Goal: Task Accomplishment & Management: Use online tool/utility

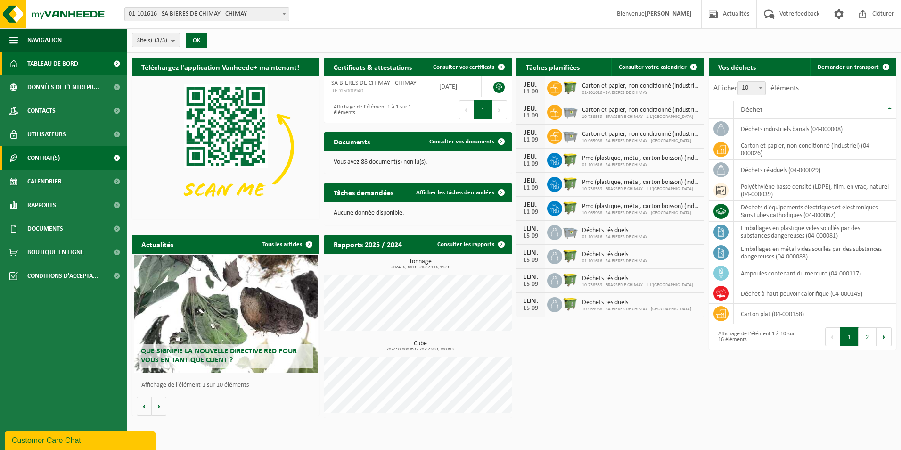
click at [116, 157] on span at bounding box center [116, 158] width 21 height 24
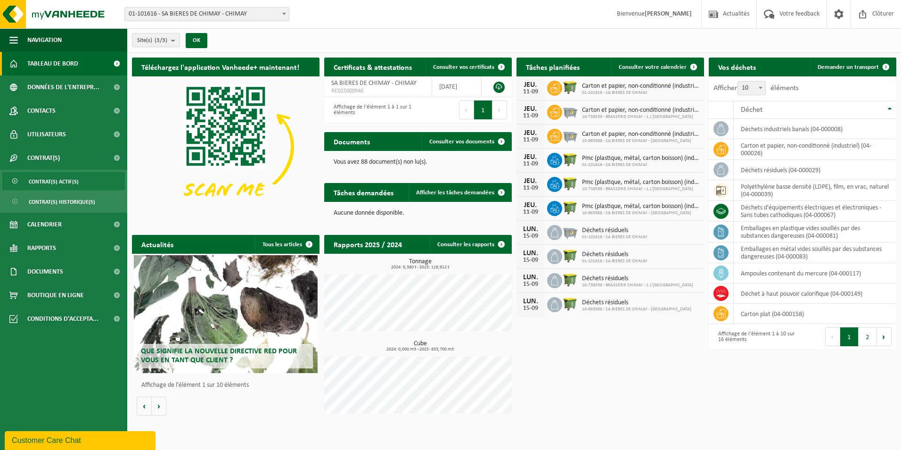
click at [72, 179] on span "Contrat(s) actif(s)" at bounding box center [54, 182] width 50 height 18
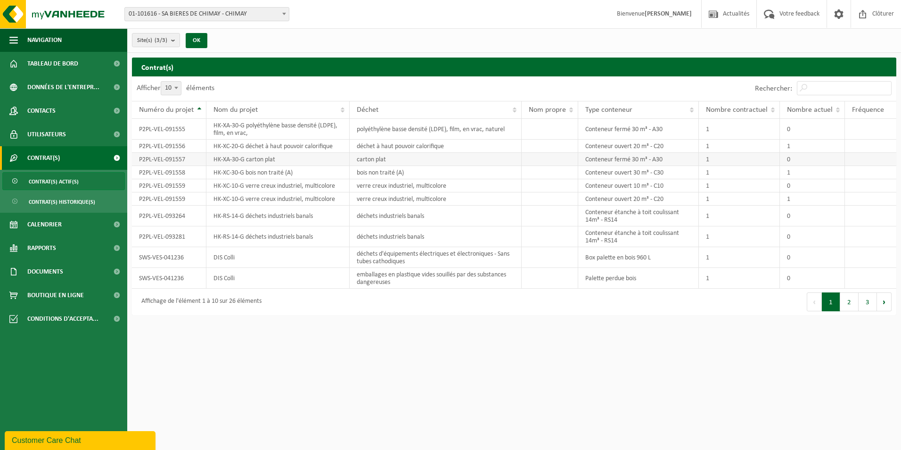
click at [300, 160] on td "HK-XA-30-G carton plat" at bounding box center [277, 159] width 143 height 13
click at [237, 172] on td "HK-XC-30-G bois non traité (A)" at bounding box center [277, 172] width 143 height 13
click at [255, 159] on td "HK-XA-30-G carton plat" at bounding box center [277, 159] width 143 height 13
click at [54, 64] on span "Tableau de bord" at bounding box center [52, 64] width 51 height 24
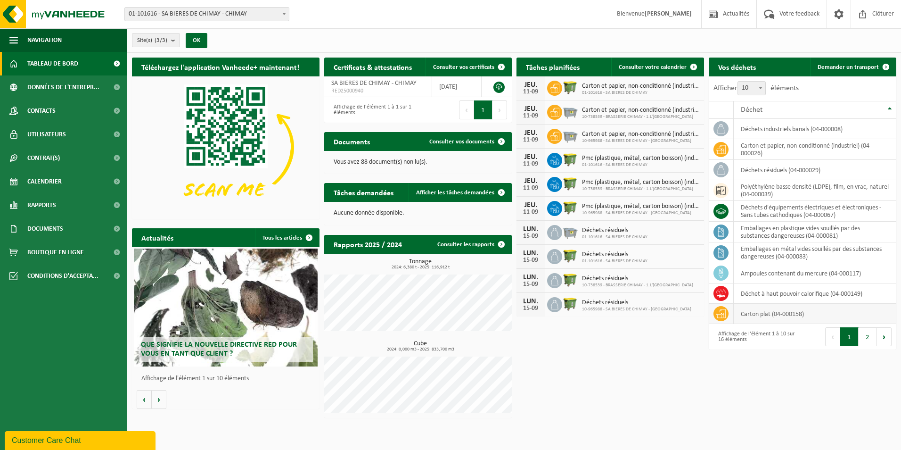
click at [784, 313] on td "carton plat (04-000158)" at bounding box center [815, 314] width 163 height 20
click at [721, 313] on icon at bounding box center [721, 313] width 9 height 8
click at [772, 318] on td "carton plat (04-000158)" at bounding box center [815, 314] width 163 height 20
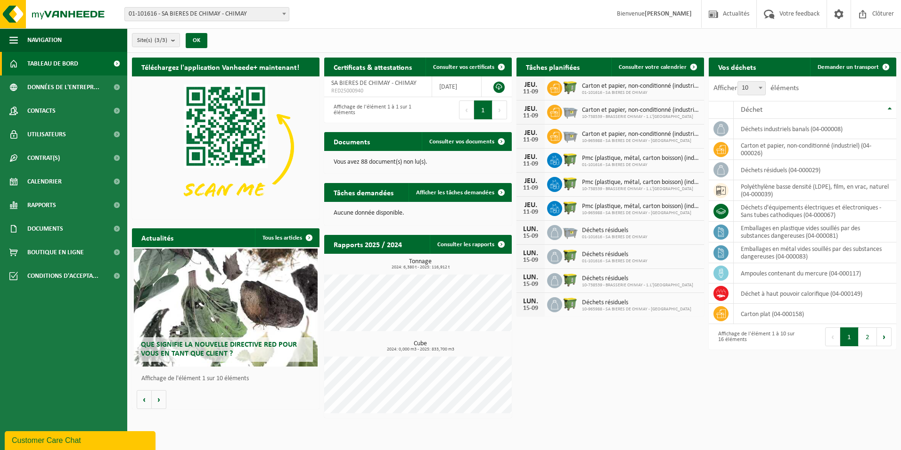
drag, startPoint x: 772, startPoint y: 318, endPoint x: 663, endPoint y: 349, distance: 113.3
click at [663, 349] on div "Téléchargez l'application Vanheede+ maintenant! Cachez Certificats & attestatio…" at bounding box center [514, 238] width 769 height 370
click at [502, 189] on span at bounding box center [501, 192] width 19 height 19
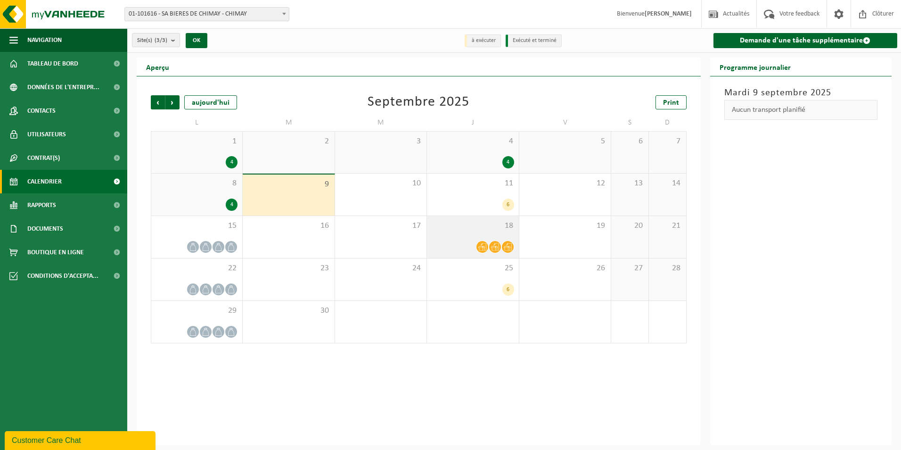
click at [485, 248] on icon at bounding box center [482, 247] width 8 height 8
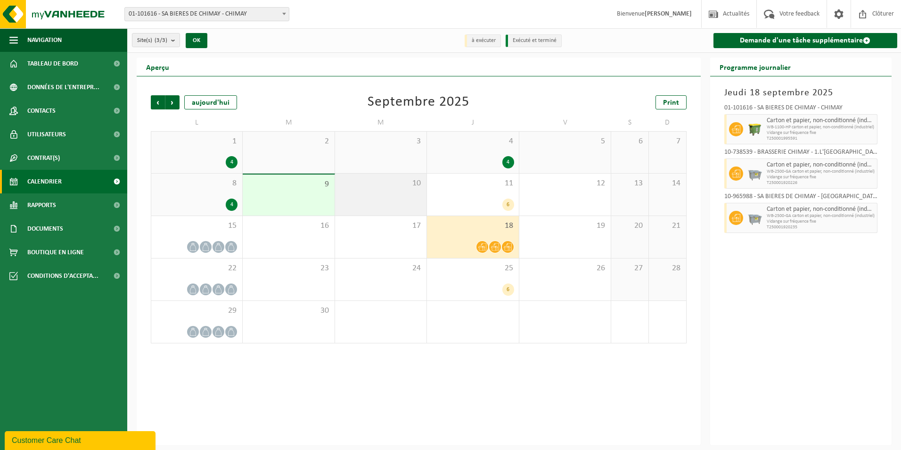
click at [376, 195] on div "10" at bounding box center [380, 194] width 91 height 42
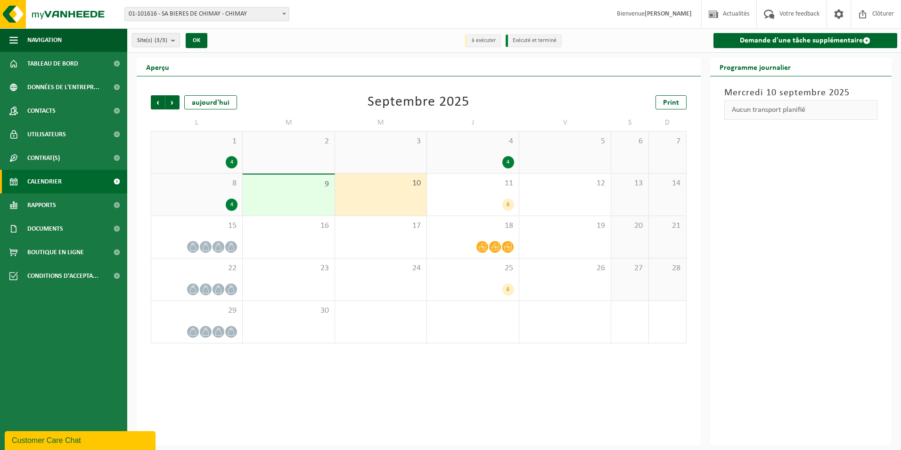
click at [747, 111] on div "Aucun transport planifié" at bounding box center [802, 110] width 154 height 20
click at [769, 40] on link "Demande d'une tâche supplémentaire" at bounding box center [806, 40] width 184 height 15
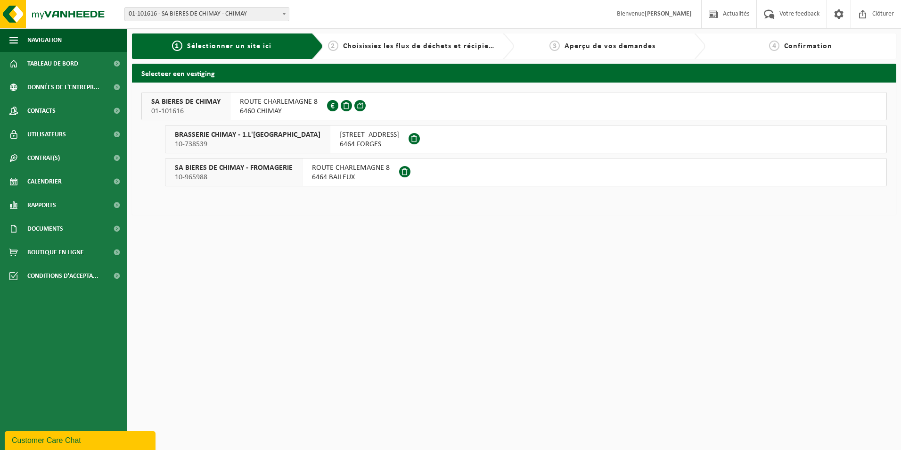
click at [293, 109] on span "6460 CHIMAY" at bounding box center [279, 111] width 78 height 9
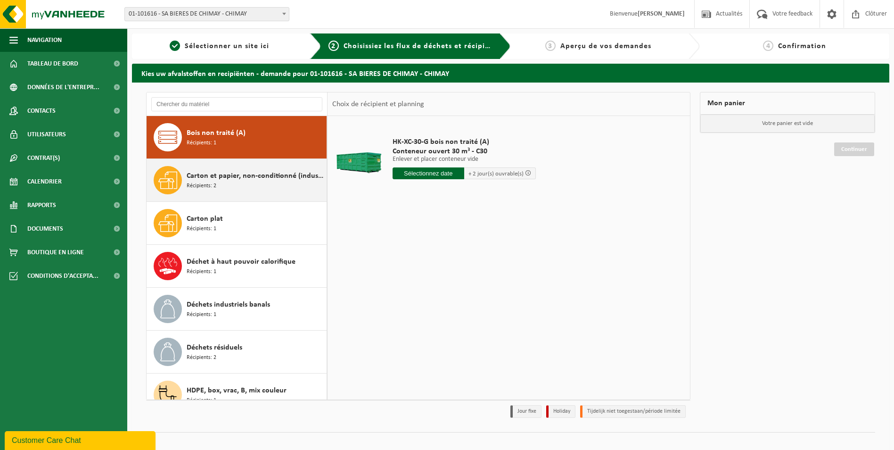
click at [247, 199] on div "Carton et papier, non-conditionné (industriel) Récipients: 2" at bounding box center [237, 180] width 181 height 42
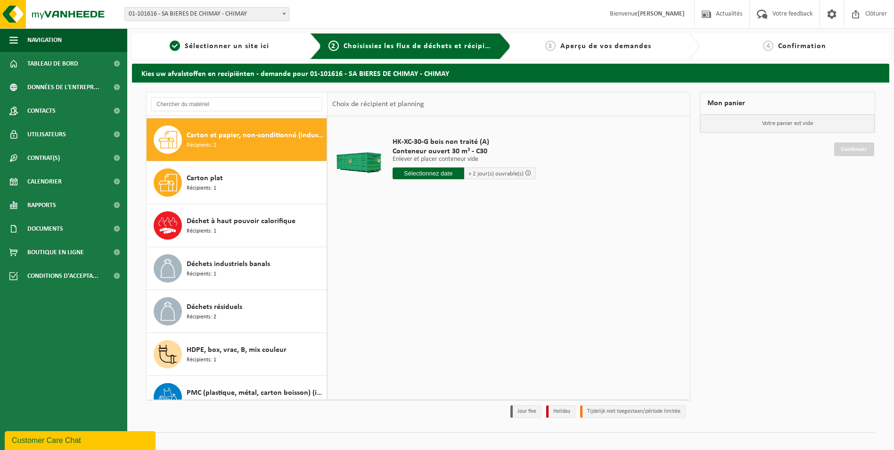
scroll to position [43, 0]
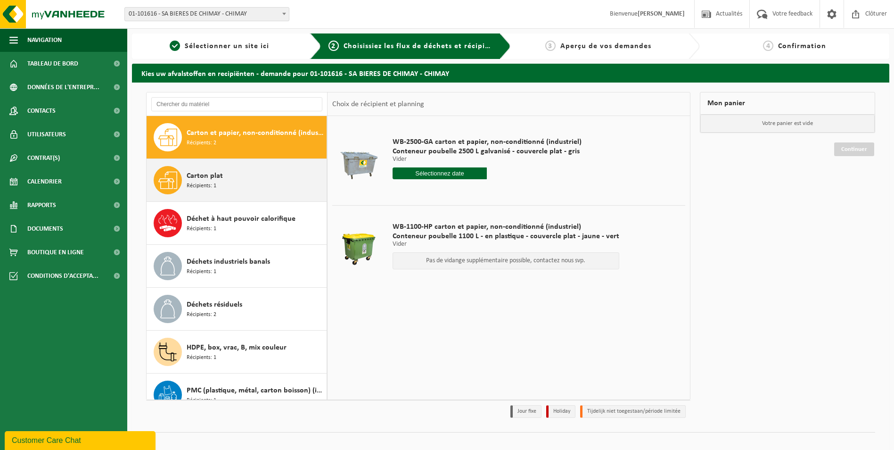
click at [234, 176] on div "Carton plat Récipients: 1" at bounding box center [256, 180] width 138 height 28
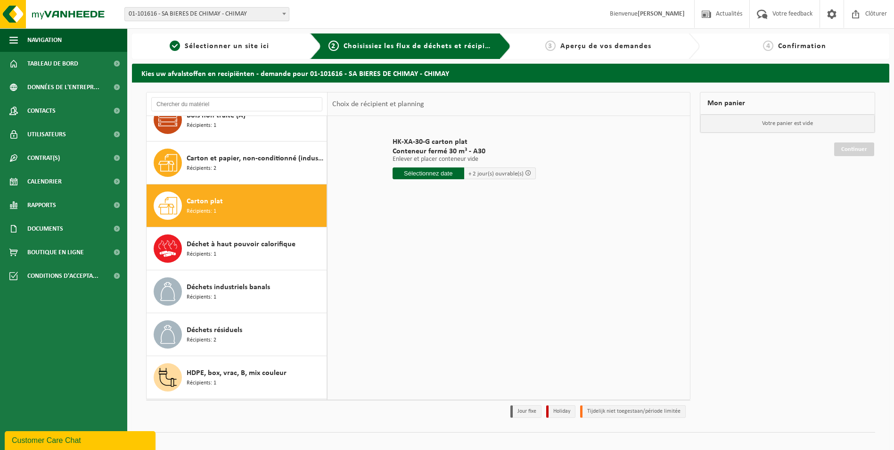
scroll to position [0, 0]
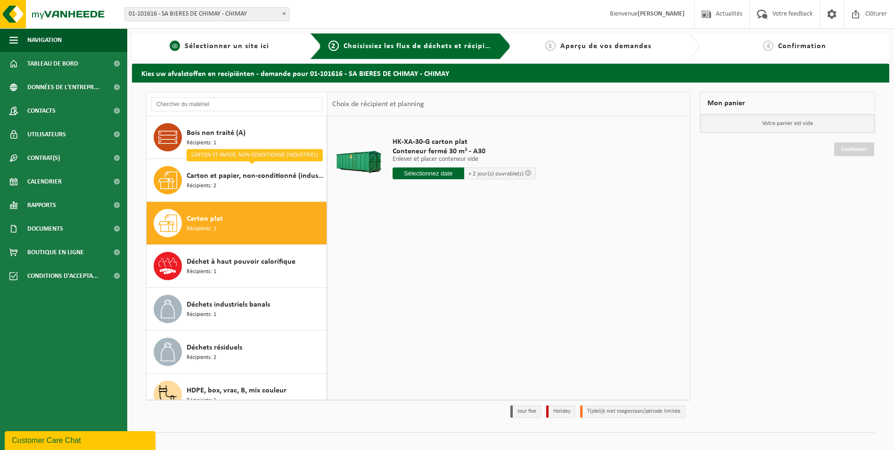
click at [244, 43] on span "Sélectionner un site ici" at bounding box center [227, 46] width 84 height 8
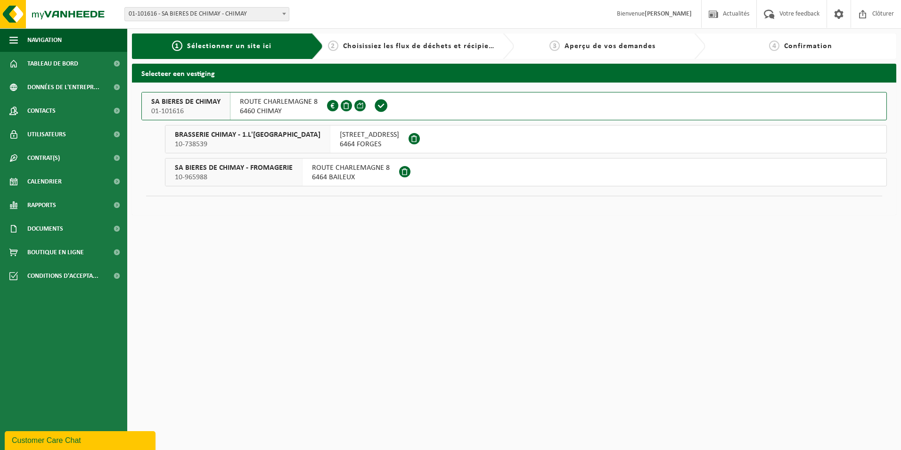
click at [282, 106] on span "ROUTE CHARLEMAGNE 8" at bounding box center [279, 101] width 78 height 9
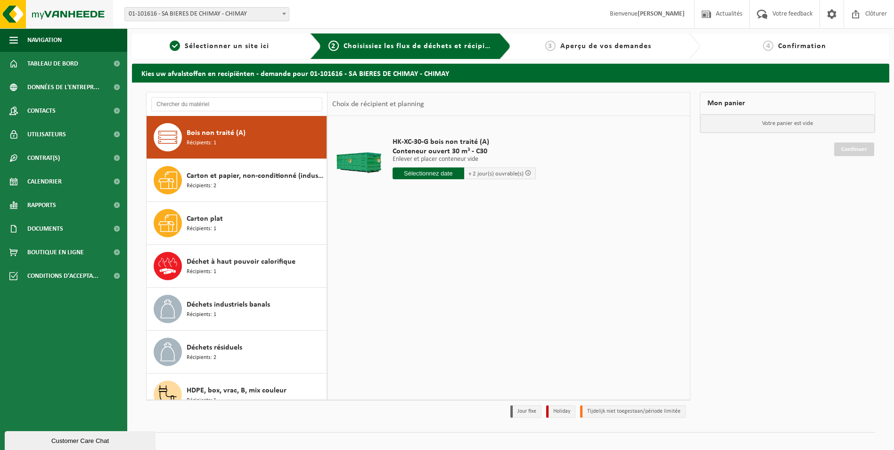
click at [83, 10] on img at bounding box center [56, 14] width 113 height 28
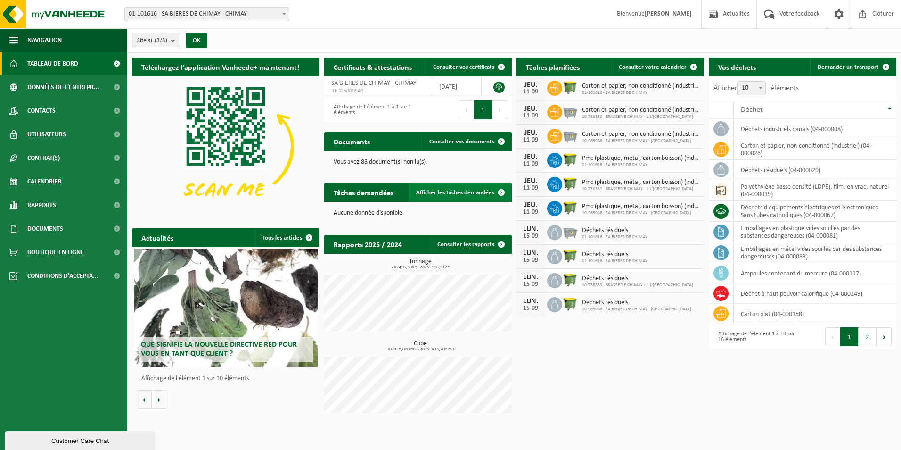
click at [498, 193] on span at bounding box center [501, 192] width 19 height 19
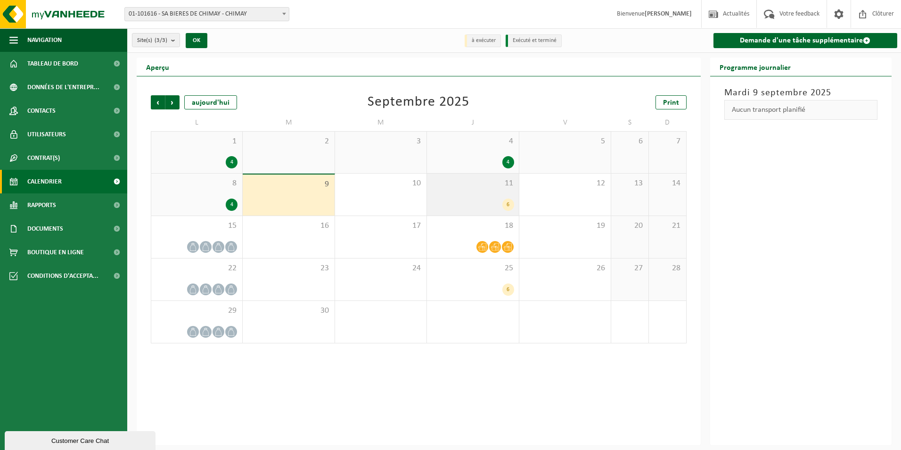
click at [457, 198] on div "6" at bounding box center [473, 204] width 82 height 12
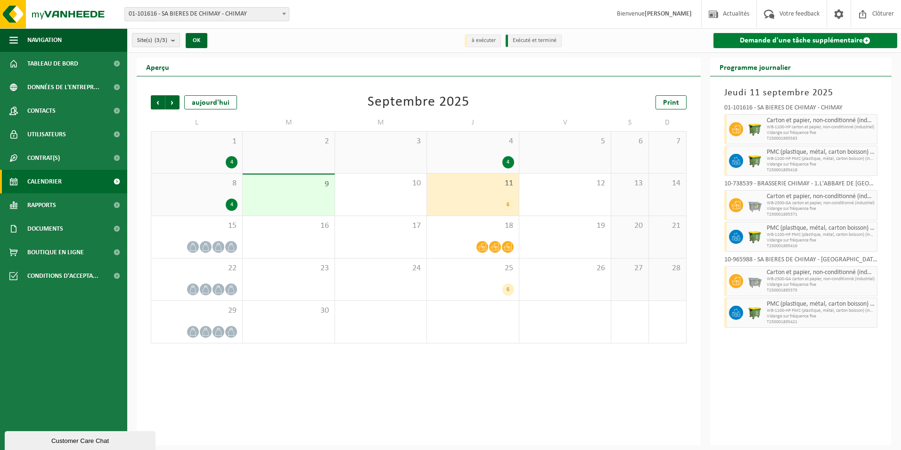
click at [762, 42] on link "Demande d'une tâche supplémentaire" at bounding box center [806, 40] width 184 height 15
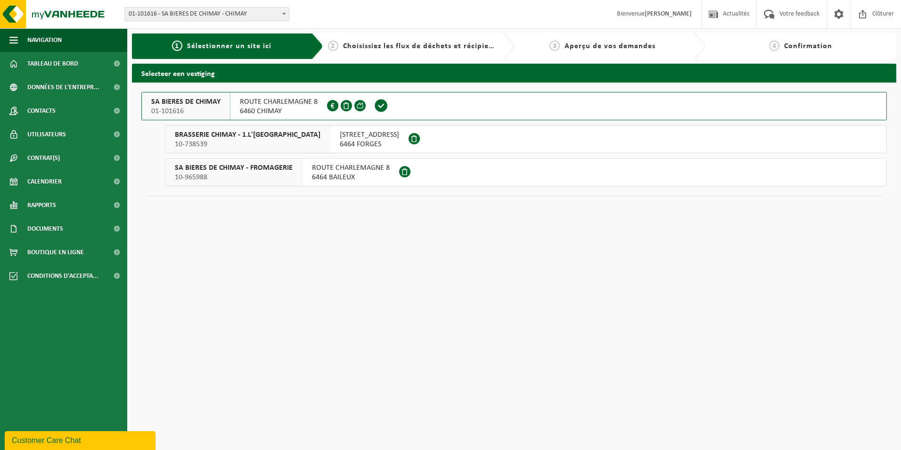
click at [245, 117] on div "ROUTE CHARLEMAGNE 8 6460 CHIMAY 0438.560.655" at bounding box center [279, 105] width 97 height 27
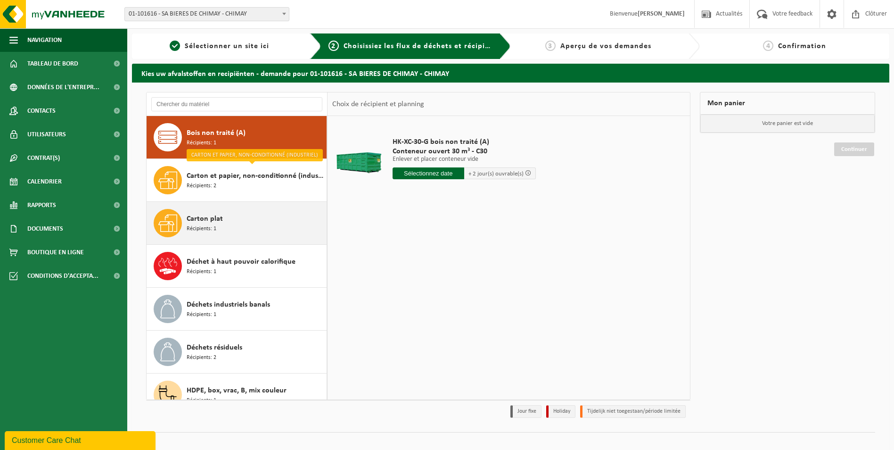
click at [232, 222] on div "Carton plat Récipients: 1" at bounding box center [256, 223] width 138 height 28
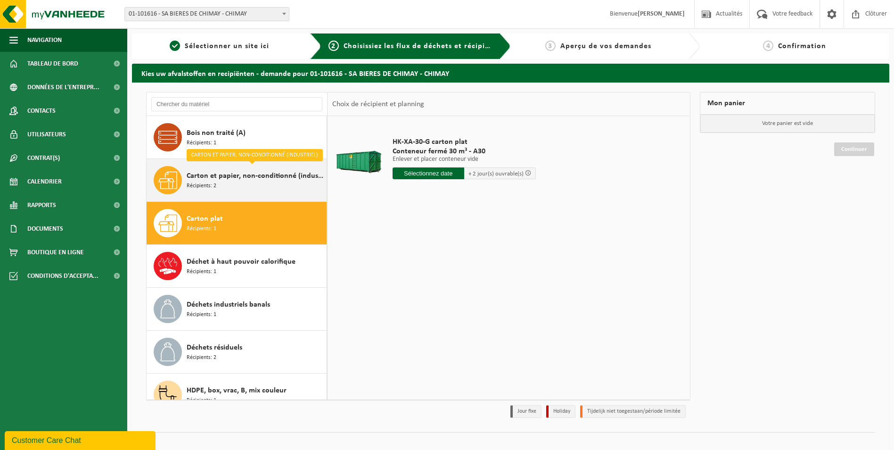
click at [275, 191] on div "Carton et papier, non-conditionné (industriel) Récipients: 2" at bounding box center [256, 180] width 138 height 28
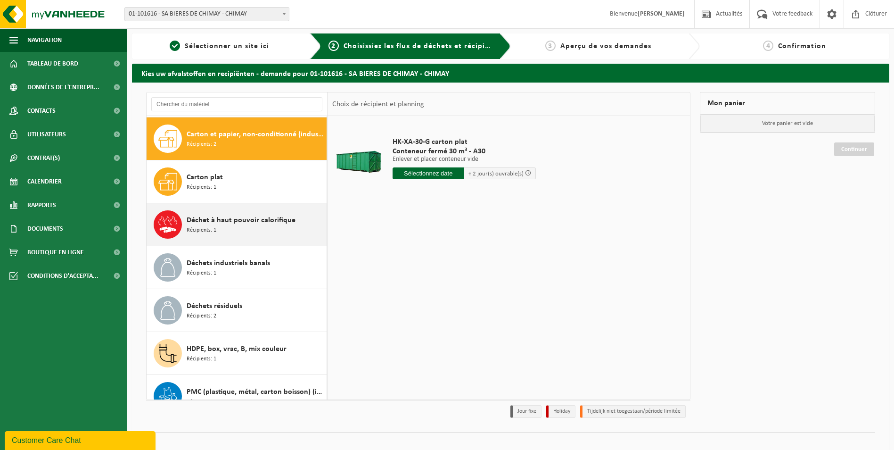
scroll to position [43, 0]
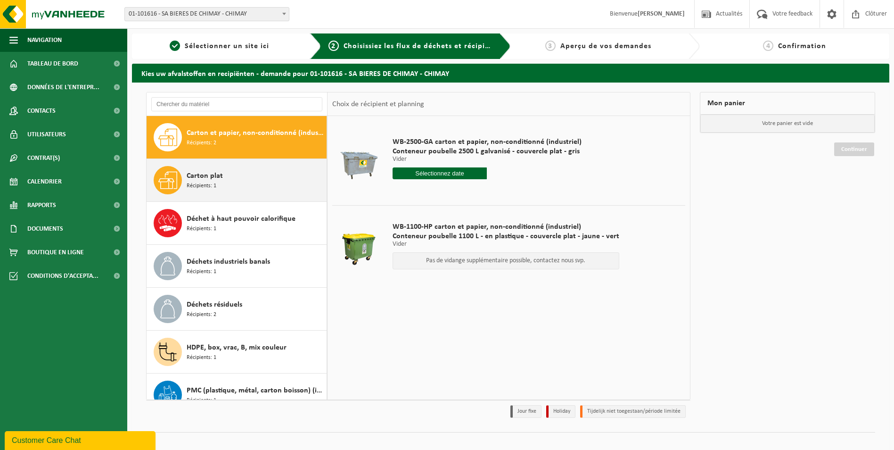
click at [273, 181] on div "Carton plat Récipients: 1" at bounding box center [256, 180] width 138 height 28
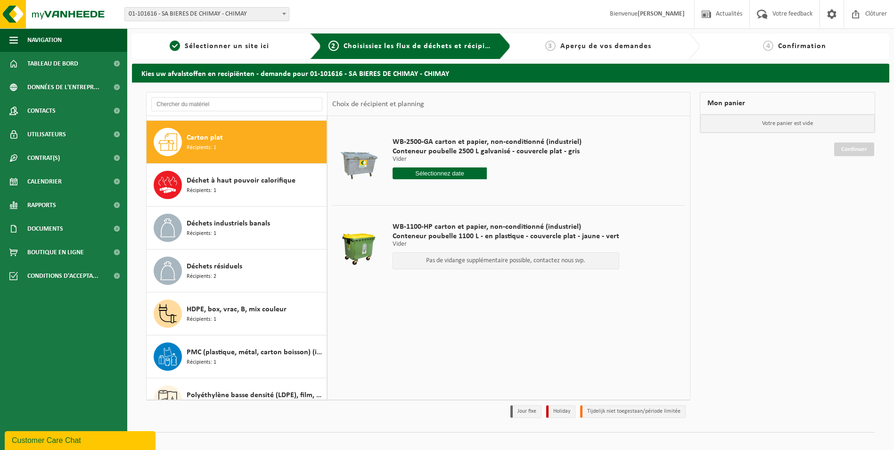
scroll to position [86, 0]
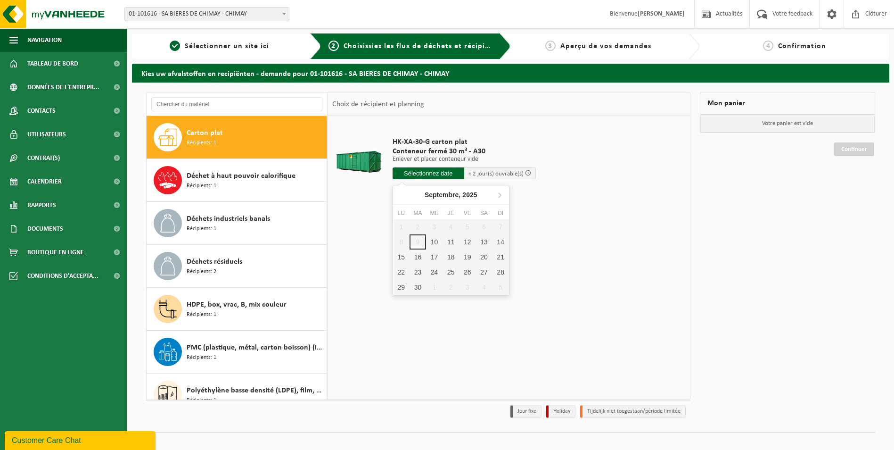
click at [437, 177] on input "text" at bounding box center [429, 173] width 72 height 12
click at [451, 243] on div "11" at bounding box center [451, 241] width 16 height 15
type input "à partir de [DATE]"
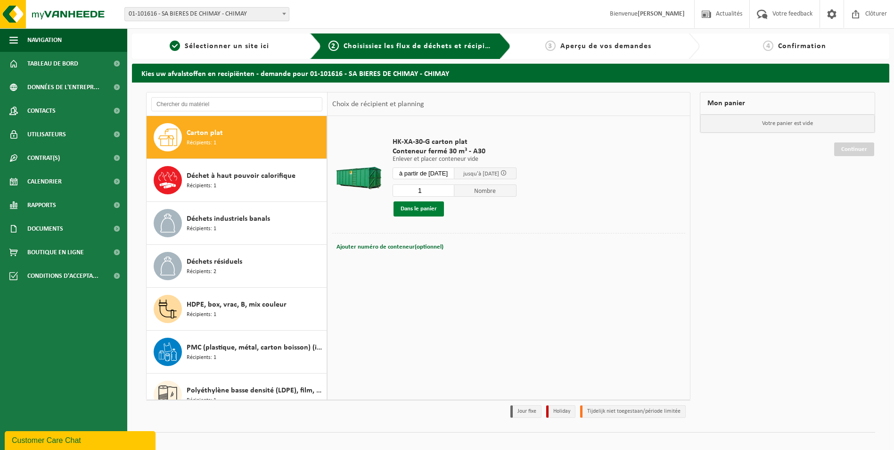
click at [424, 210] on button "Dans le panier" at bounding box center [419, 208] width 50 height 15
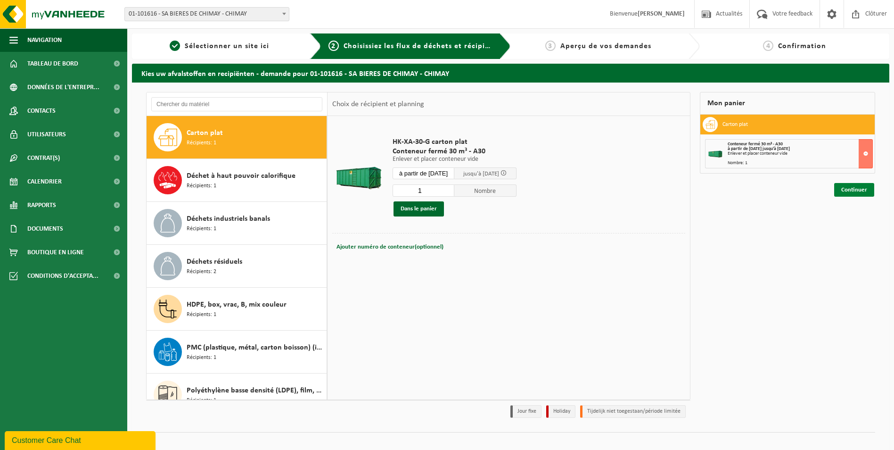
click at [860, 190] on link "Continuer" at bounding box center [854, 190] width 40 height 14
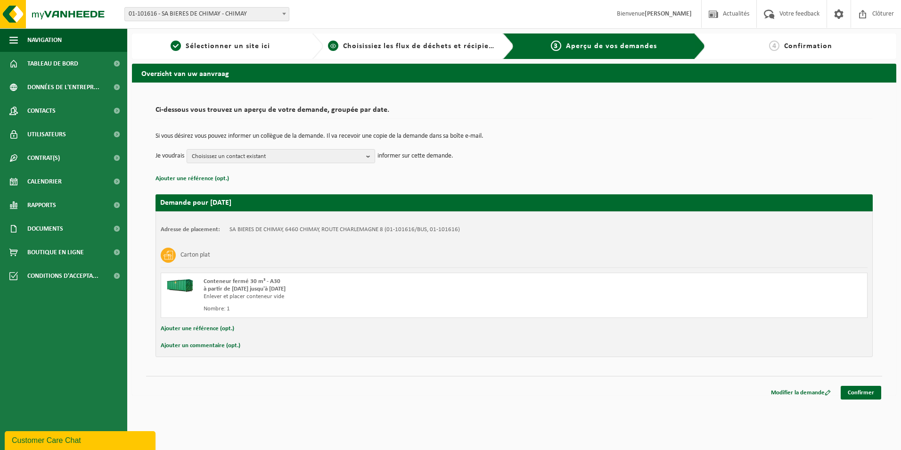
click at [439, 49] on span "Choisissiez les flux de déchets et récipients" at bounding box center [421, 46] width 157 height 8
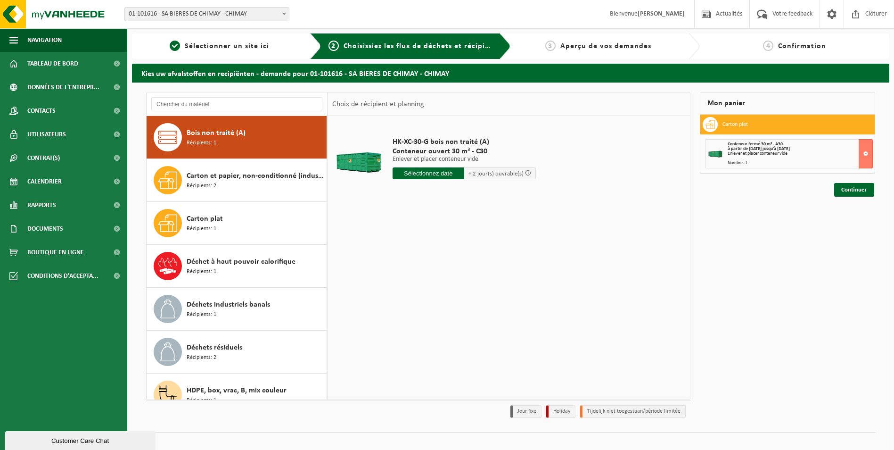
click at [515, 178] on span "+ 2 jour(s) ouvrable(s)" at bounding box center [500, 173] width 72 height 12
click at [502, 175] on span "+ 2 jour(s) ouvrable(s)" at bounding box center [496, 174] width 55 height 6
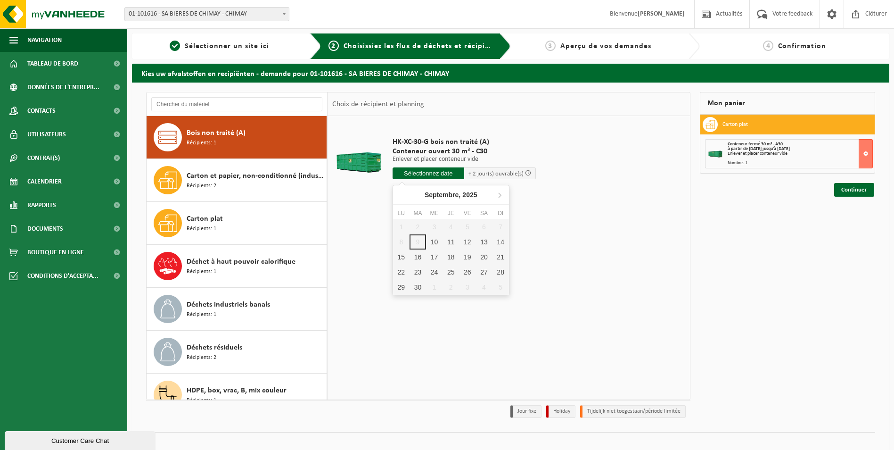
click at [439, 173] on input "text" at bounding box center [429, 173] width 72 height 12
click at [448, 243] on div "11" at bounding box center [451, 241] width 16 height 15
type input "à partir de [DATE]"
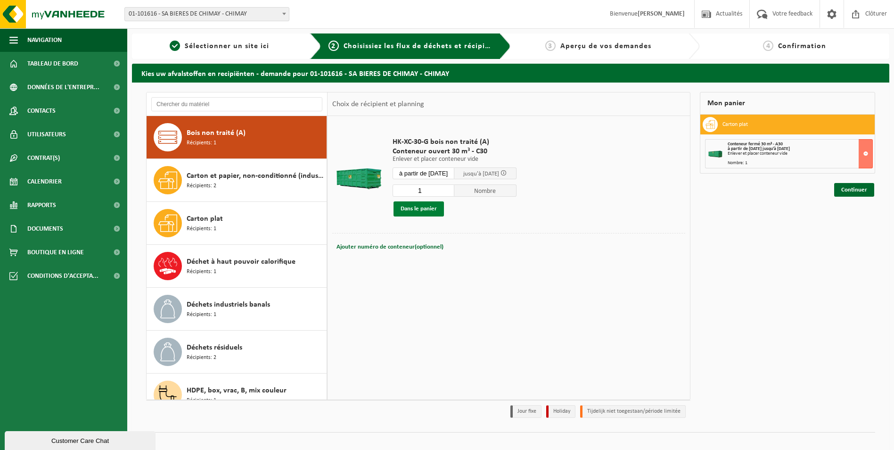
click at [421, 211] on button "Dans le panier" at bounding box center [419, 208] width 50 height 15
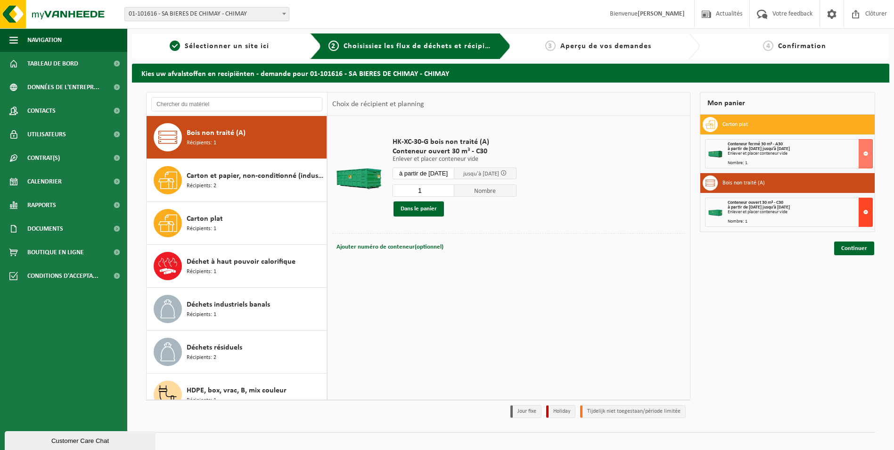
click at [866, 211] on button at bounding box center [866, 212] width 14 height 29
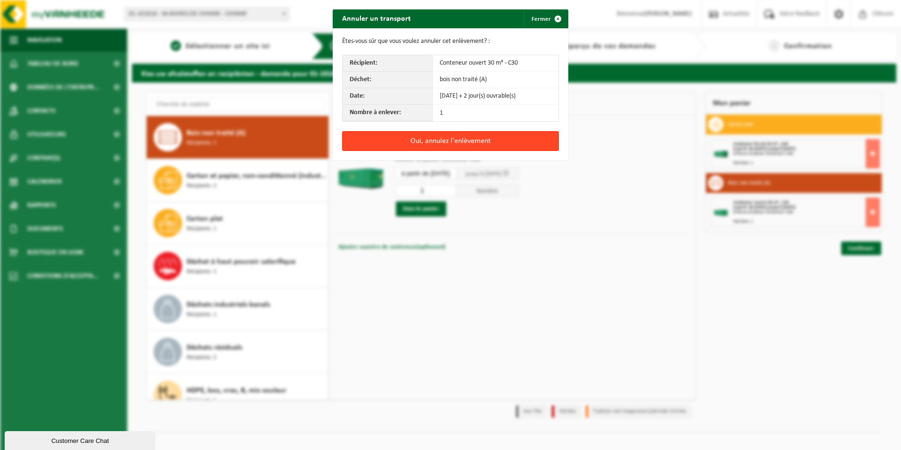
click at [477, 140] on button "Oui, annulez l'enlèvement" at bounding box center [450, 141] width 217 height 20
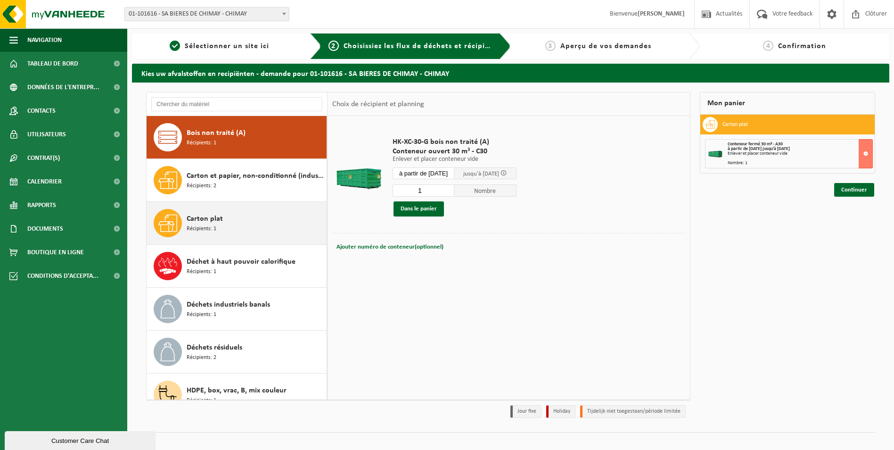
click at [208, 224] on span "Récipients: 1" at bounding box center [202, 228] width 30 height 9
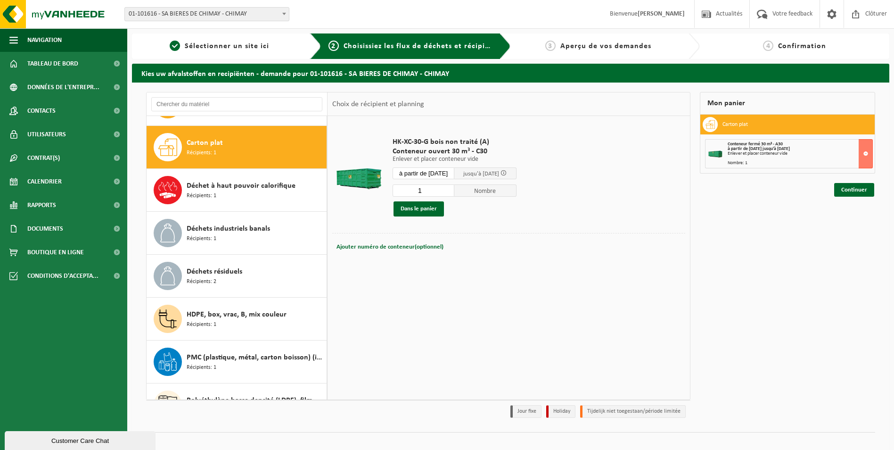
scroll to position [86, 0]
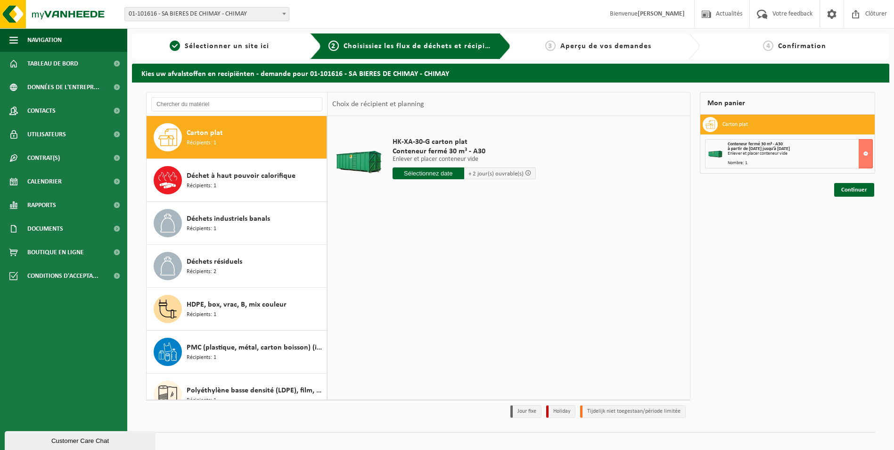
click at [444, 177] on input "text" at bounding box center [429, 173] width 72 height 12
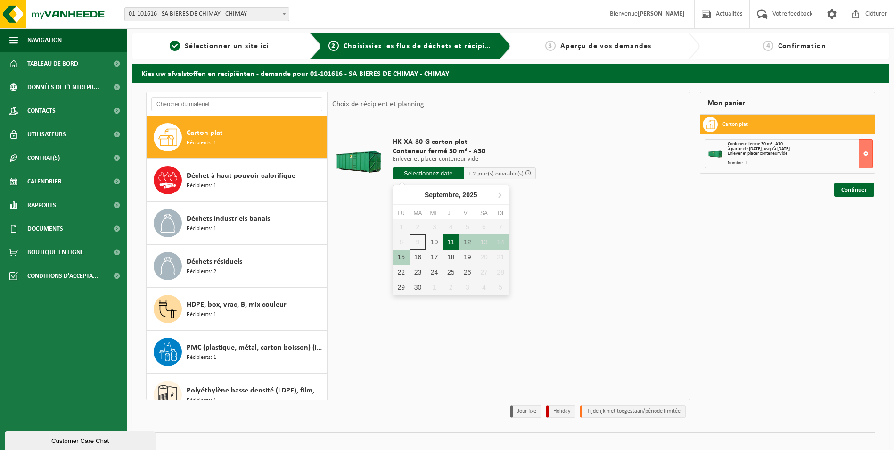
click at [452, 243] on div "11" at bounding box center [451, 241] width 16 height 15
type input "à partir de 2025-09-11"
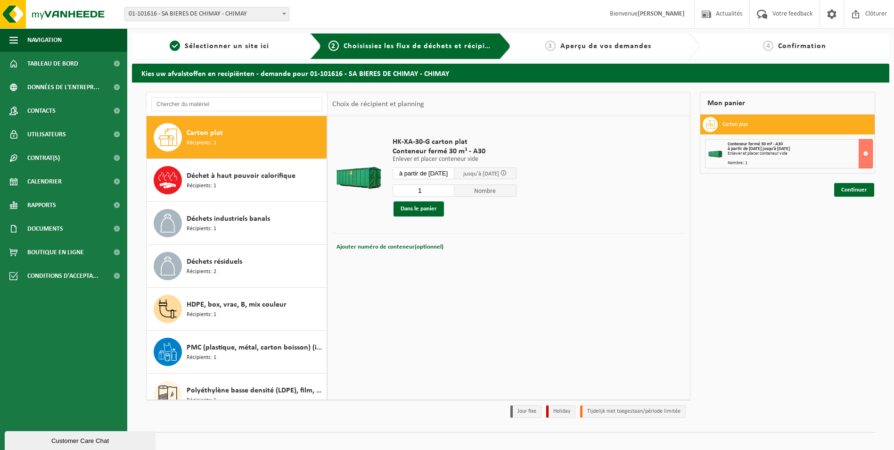
click at [429, 189] on input "1" at bounding box center [424, 190] width 62 height 12
click at [421, 209] on button "Dans le panier" at bounding box center [419, 208] width 50 height 15
click at [848, 190] on link "Continuer" at bounding box center [854, 190] width 40 height 14
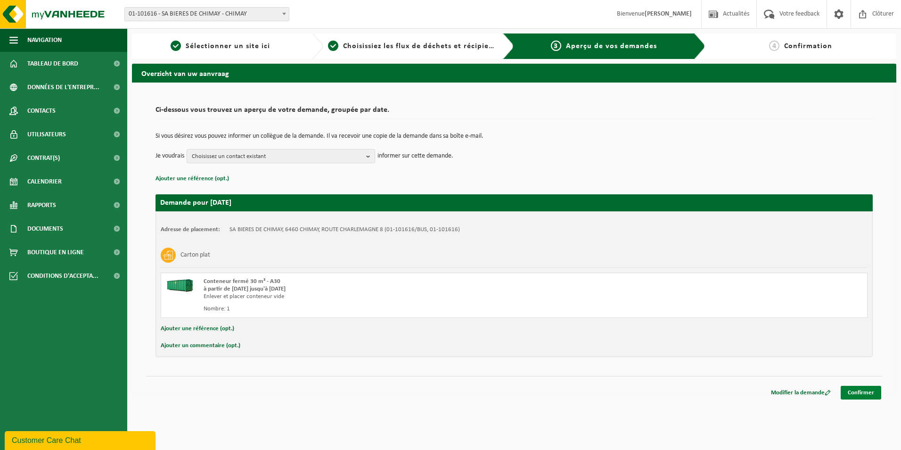
click at [868, 393] on link "Confirmer" at bounding box center [861, 393] width 41 height 14
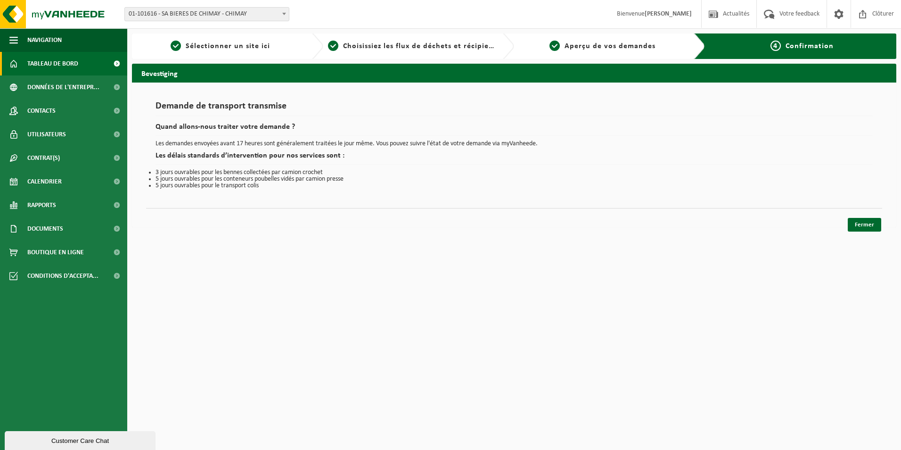
click at [59, 63] on span "Tableau de bord" at bounding box center [52, 64] width 51 height 24
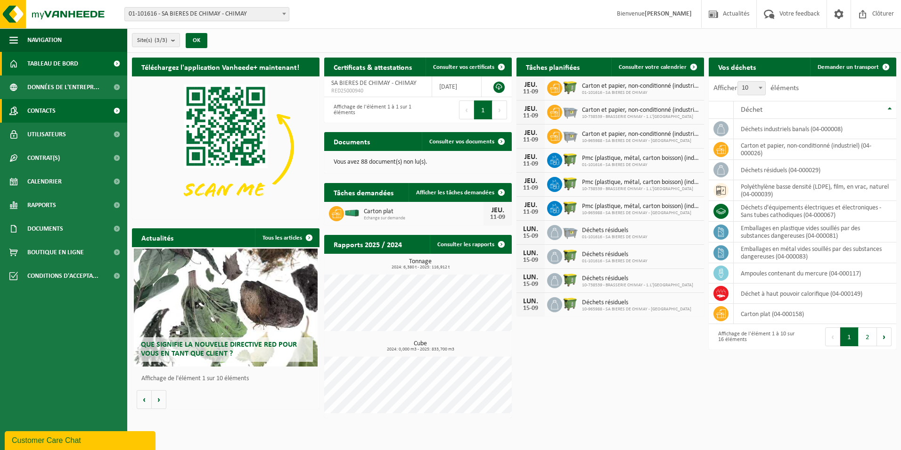
click at [55, 106] on span "Contacts" at bounding box center [41, 111] width 28 height 24
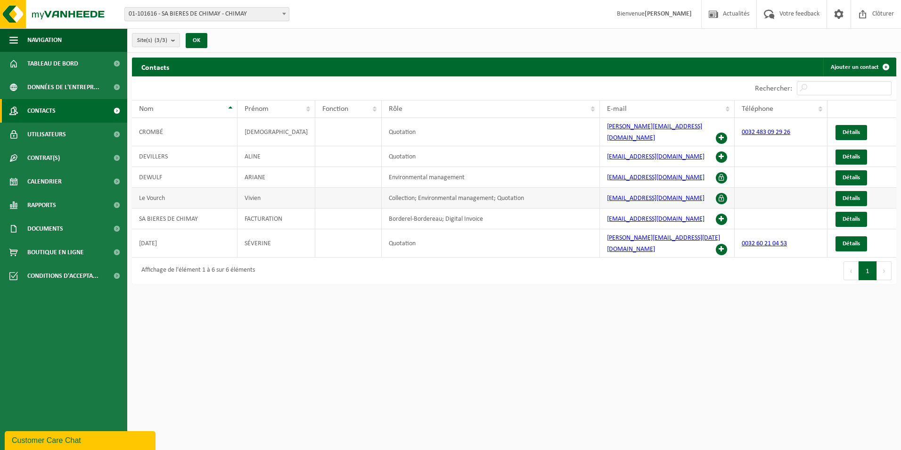
click at [721, 193] on span at bounding box center [721, 198] width 11 height 11
click at [874, 67] on link "Ajouter un contact" at bounding box center [860, 67] width 72 height 19
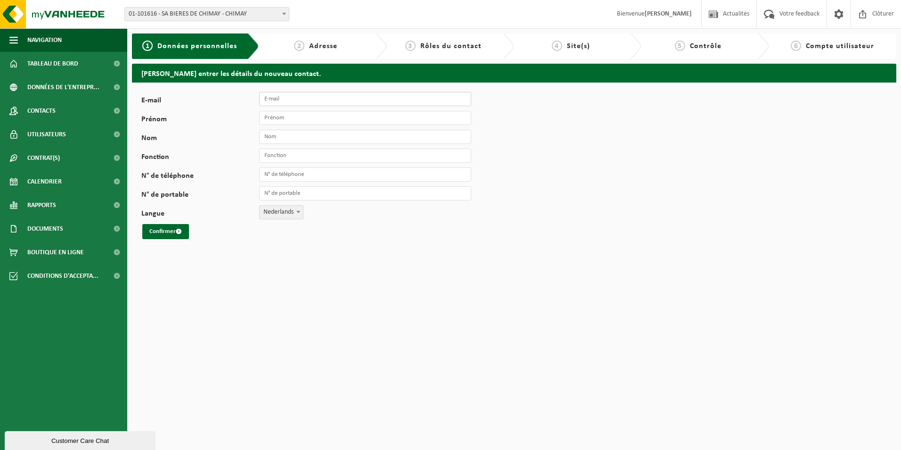
click at [282, 100] on input "E-mail" at bounding box center [365, 99] width 212 height 14
type input "f.licciardi@chimay.com"
type input "Florent"
type input "Licciardi"
type input "+32 491 56 67 60"
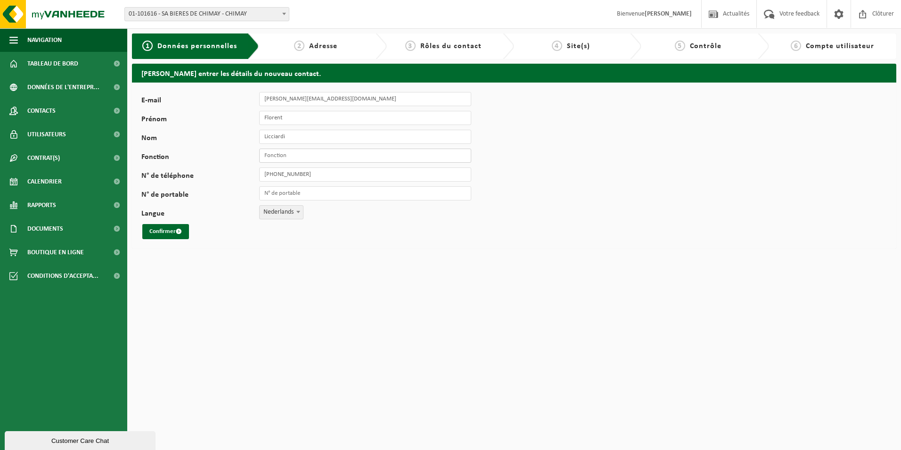
click at [275, 157] on input "Fonction" at bounding box center [365, 155] width 212 height 14
click at [285, 211] on span "Nederlands" at bounding box center [281, 212] width 43 height 13
select select "1"
click at [168, 232] on button "Confirmer" at bounding box center [165, 231] width 47 height 15
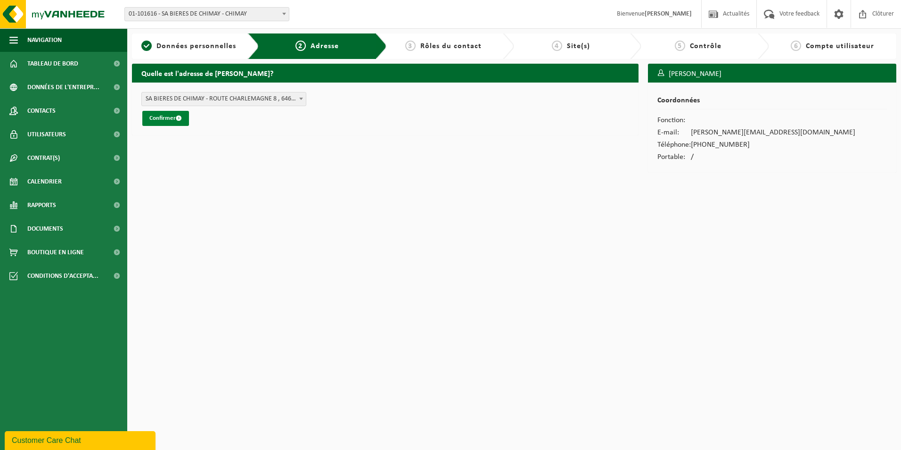
click at [174, 117] on button "Confirmer" at bounding box center [165, 118] width 47 height 15
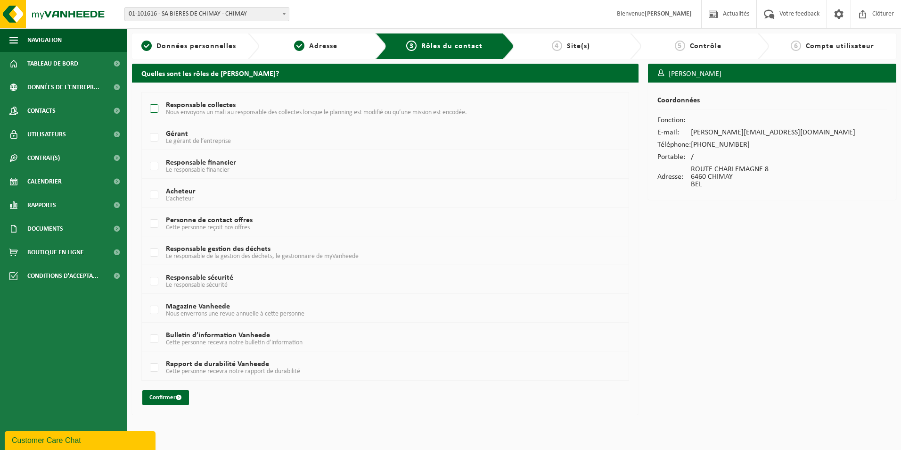
click at [153, 106] on label "Responsable collectes Nous envoyons un mali au responsable des collectes lorsqu…" at bounding box center [365, 109] width 434 height 14
click at [147, 97] on input "Responsable collectes Nous envoyons un mali au responsable des collectes lorsqu…" at bounding box center [146, 97] width 0 height 0
checkbox input "true"
click at [153, 249] on label "Responsable gestion des déchets Le responsable de la gestion des déchets, le ge…" at bounding box center [365, 253] width 434 height 14
click at [147, 241] on input "Responsable gestion des déchets Le responsable de la gestion des déchets, le ge…" at bounding box center [146, 240] width 0 height 0
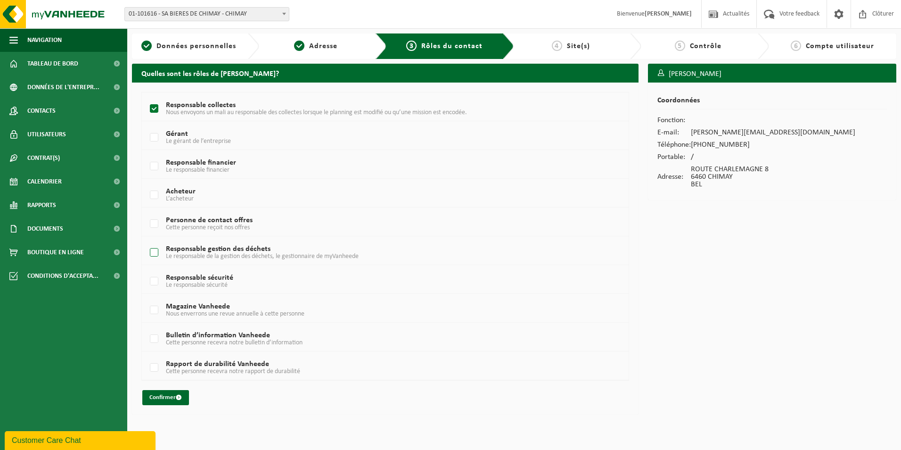
checkbox input "true"
click at [171, 395] on button "Confirmer" at bounding box center [165, 397] width 47 height 15
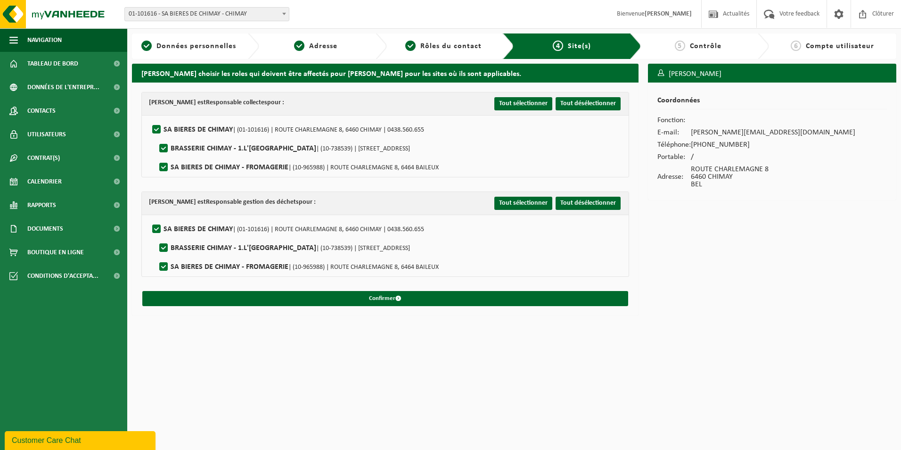
click at [163, 168] on label"] "SA BIERES DE CHIMAY - [GEOGRAPHIC_DATA] | (10-965988) | [STREET_ADDRESS]" at bounding box center [297, 167] width 281 height 14
click at [156, 156] on input "SA BIERES DE CHIMAY - [GEOGRAPHIC_DATA] | (10-965988) | [STREET_ADDRESS]" at bounding box center [156, 155] width 0 height 0
checkbox input "false"
click at [163, 264] on label"] "SA BIERES DE CHIMAY - [GEOGRAPHIC_DATA] | (10-965988) | [STREET_ADDRESS]" at bounding box center [297, 267] width 281 height 14
click at [156, 255] on input "SA BIERES DE CHIMAY - [GEOGRAPHIC_DATA] | (10-965988) | [STREET_ADDRESS]" at bounding box center [156, 255] width 0 height 0
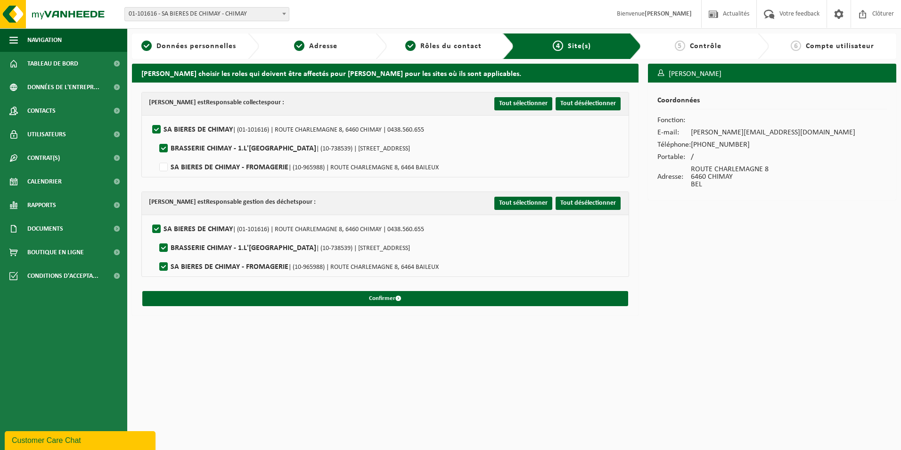
checkbox input "false"
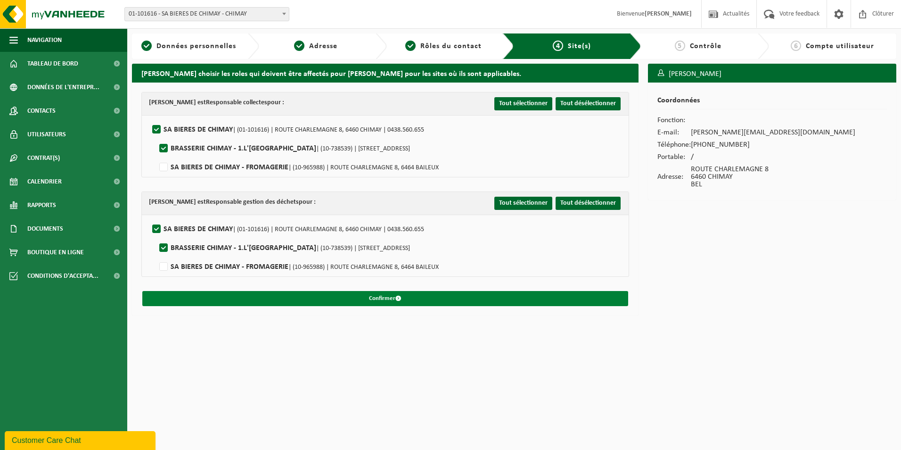
click at [395, 298] on button "Confirmer" at bounding box center [385, 298] width 486 height 15
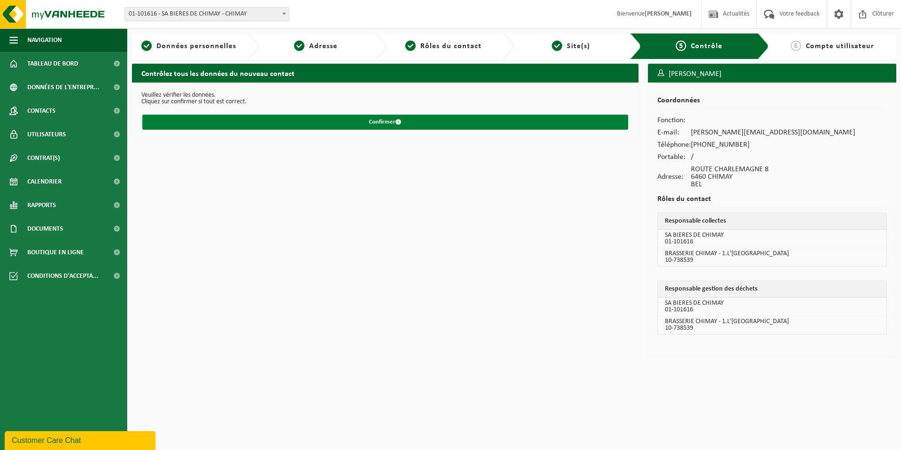
click at [382, 122] on button "Confirmer" at bounding box center [385, 122] width 486 height 15
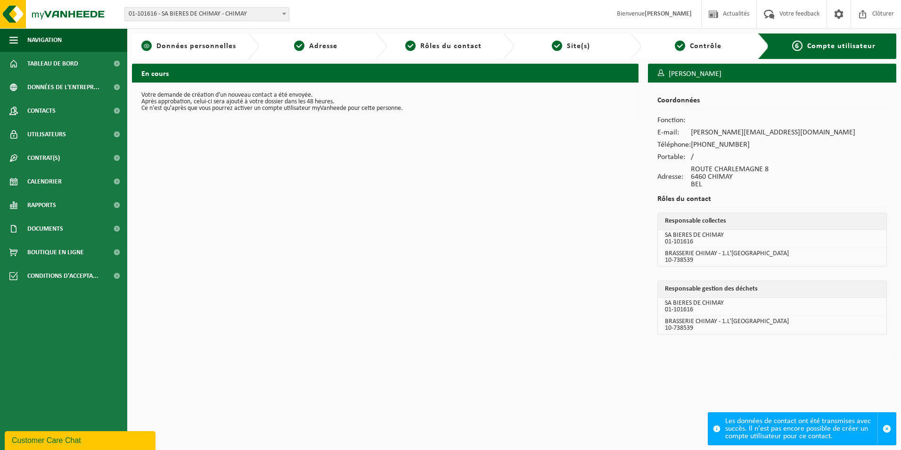
click at [205, 47] on span "Données personnelles" at bounding box center [197, 46] width 80 height 8
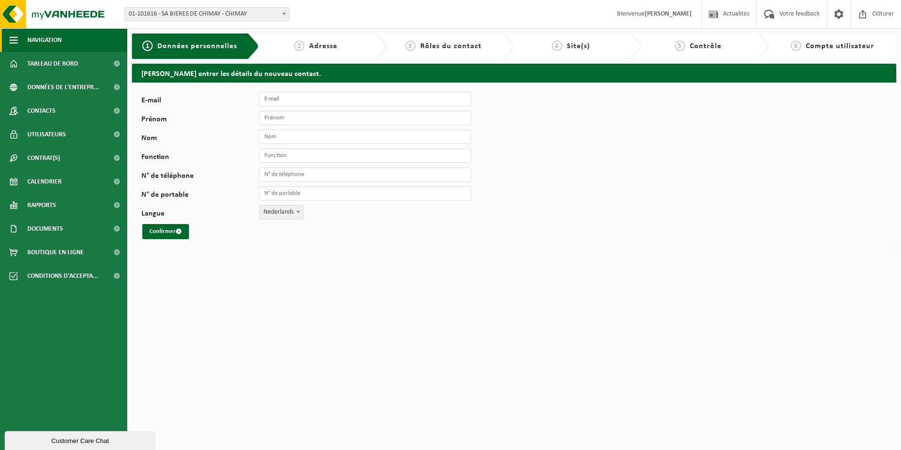
click at [44, 45] on span "Navigation" at bounding box center [44, 40] width 34 height 24
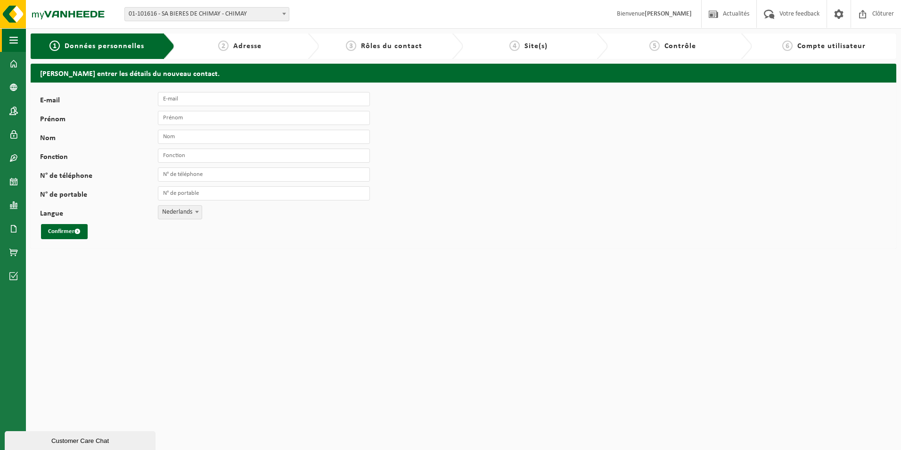
click at [20, 42] on button "Navigation" at bounding box center [13, 40] width 26 height 24
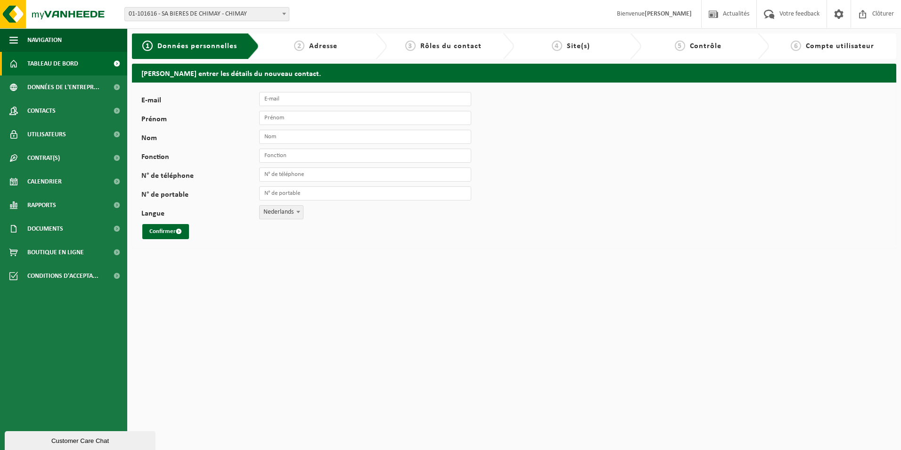
click at [55, 67] on span "Tableau de bord" at bounding box center [52, 64] width 51 height 24
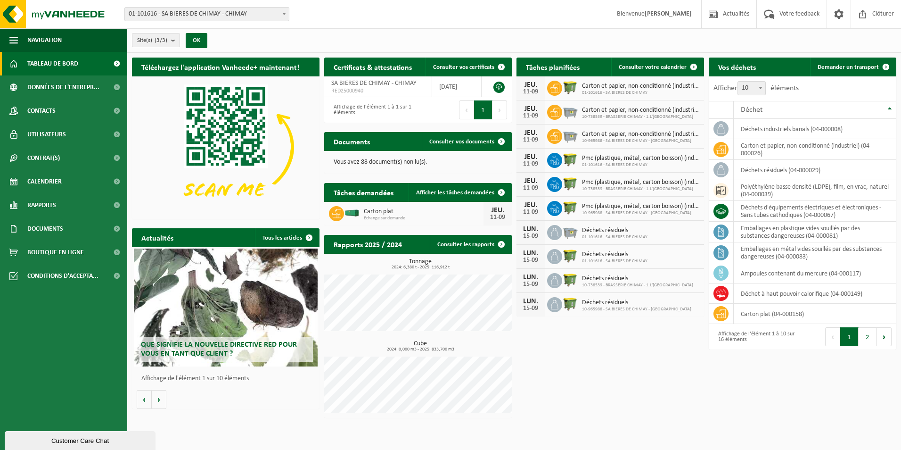
click at [654, 114] on span "10-738539 - BRASSERIE CHIMAY - 1.L'[GEOGRAPHIC_DATA]" at bounding box center [640, 117] width 117 height 6
click at [653, 131] on span "Carton et papier, non-conditionné (industriel)" at bounding box center [640, 135] width 117 height 8
click at [649, 153] on div "Pmc (plastique, métal, carton boisson) (industriel) 01-101616 - SA BIERES DE CH…" at bounding box center [638, 160] width 122 height 15
click at [639, 180] on span "Pmc (plastique, métal, carton boisson) (industriel)" at bounding box center [640, 183] width 117 height 8
click at [633, 198] on div "JEU. 11-09 Pmc (plastique, métal, carton boisson) (industriel) 10-965988 - SA B…" at bounding box center [611, 209] width 188 height 24
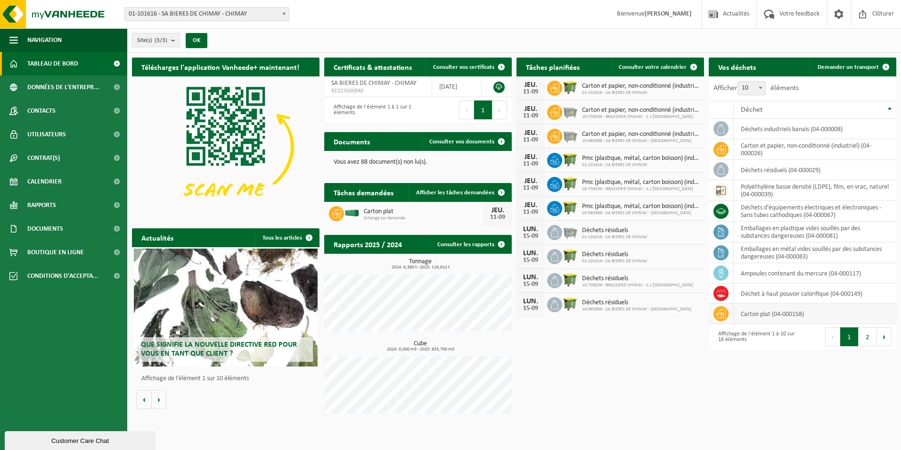
click at [757, 313] on td "carton plat (04-000158)" at bounding box center [815, 314] width 163 height 20
click at [730, 314] on td at bounding box center [721, 314] width 25 height 20
drag, startPoint x: 730, startPoint y: 314, endPoint x: 775, endPoint y: 316, distance: 44.3
click at [775, 316] on td "carton plat (04-000158)" at bounding box center [815, 314] width 163 height 20
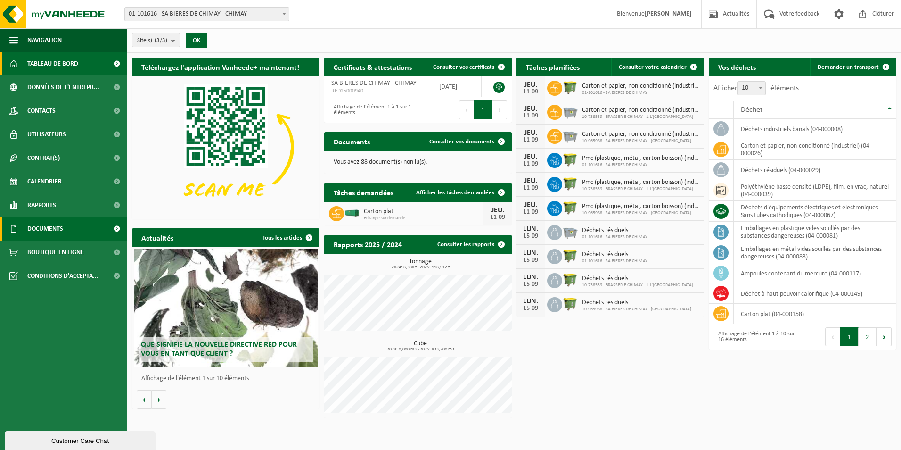
click at [68, 224] on link "Documents" at bounding box center [63, 229] width 127 height 24
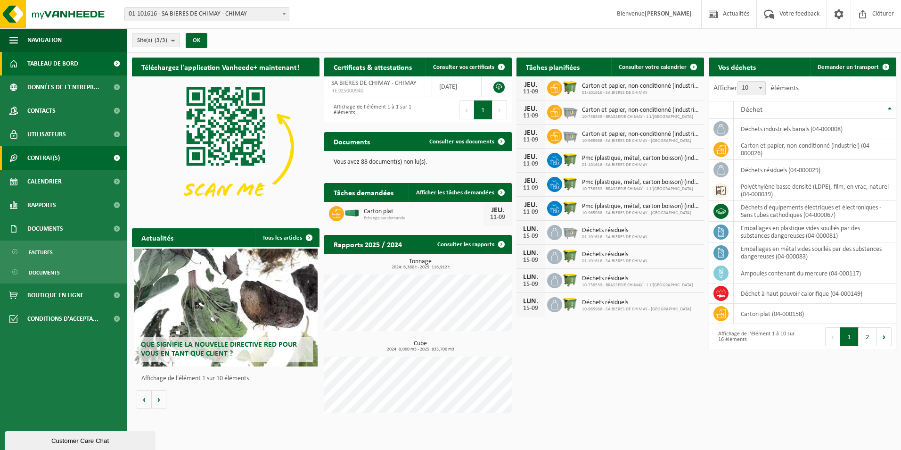
click at [66, 162] on link "Contrat(s)" at bounding box center [63, 158] width 127 height 24
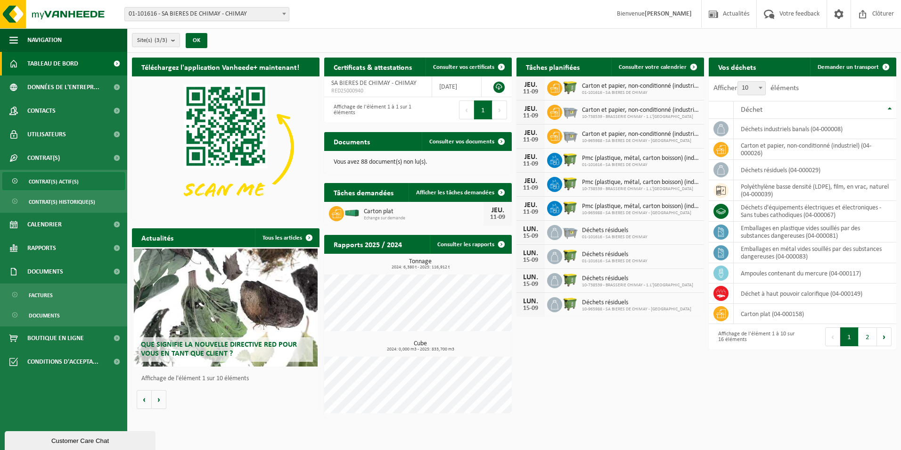
click at [65, 178] on span "Contrat(s) actif(s)" at bounding box center [54, 182] width 50 height 18
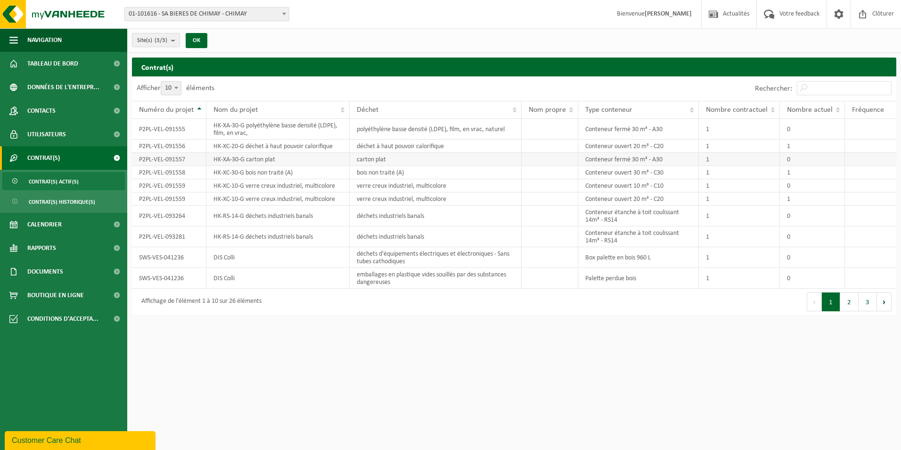
click at [252, 163] on td "HK-XA-30-G carton plat" at bounding box center [277, 159] width 143 height 13
click at [250, 161] on td "HK-XA-30-G carton plat" at bounding box center [277, 159] width 143 height 13
click at [247, 161] on td "HK-XA-30-G carton plat" at bounding box center [277, 159] width 143 height 13
drag, startPoint x: 247, startPoint y: 161, endPoint x: 169, endPoint y: 157, distance: 77.5
click at [169, 157] on td "P2PL-VEL-091557" at bounding box center [169, 159] width 74 height 13
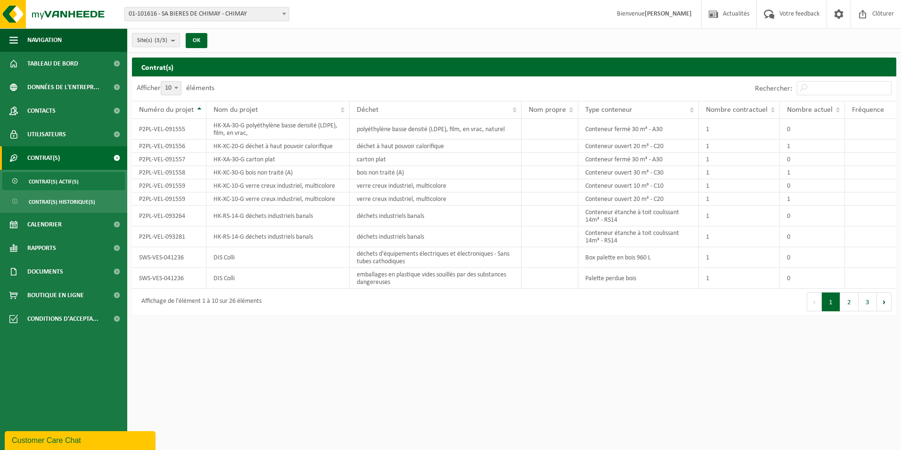
click at [660, 11] on strong "[PERSON_NAME]" at bounding box center [668, 13] width 47 height 7
click at [73, 14] on img at bounding box center [56, 14] width 113 height 28
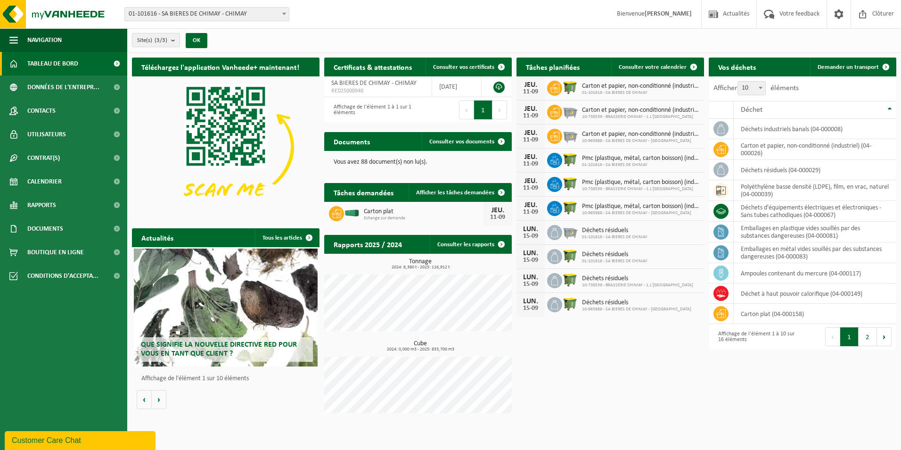
click at [338, 216] on icon at bounding box center [336, 213] width 9 height 9
click at [65, 254] on span "Boutique en ligne" at bounding box center [55, 252] width 57 height 24
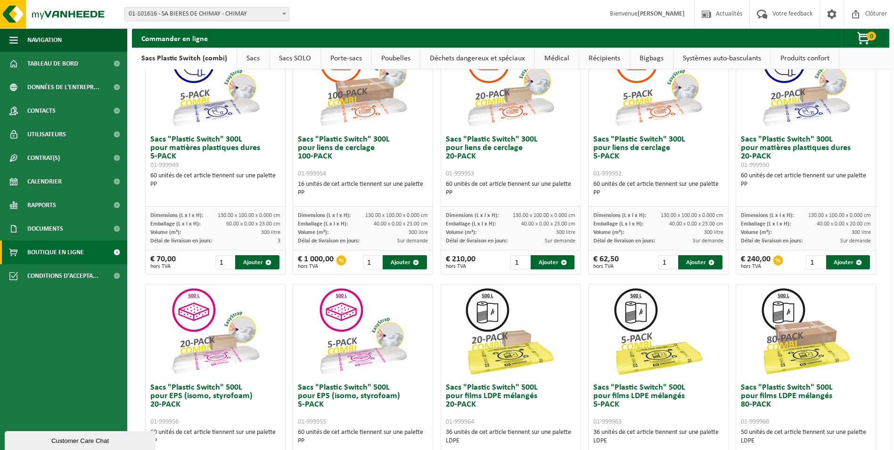
scroll to position [47, 0]
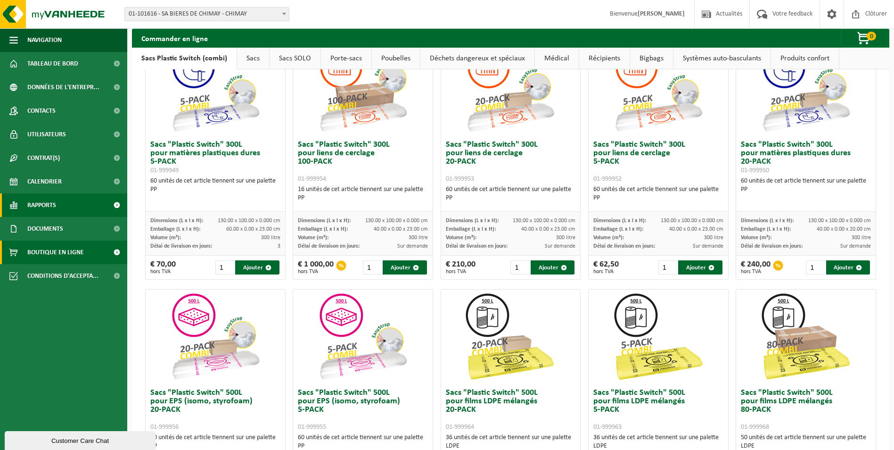
click at [74, 202] on link "Rapports" at bounding box center [63, 205] width 127 height 24
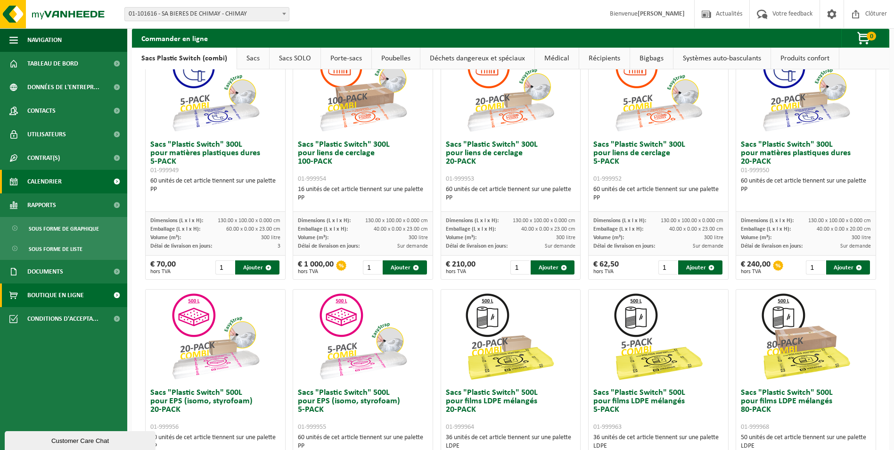
click at [69, 183] on link "Calendrier" at bounding box center [63, 182] width 127 height 24
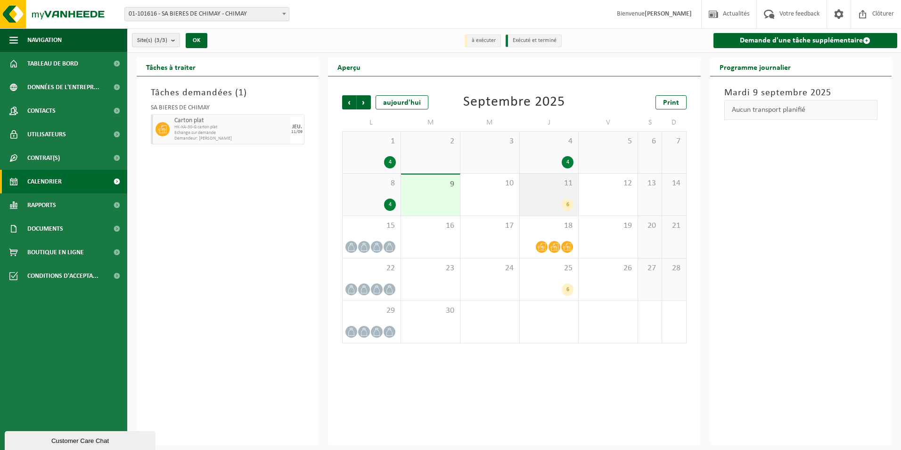
click at [569, 205] on div "6" at bounding box center [568, 204] width 12 height 12
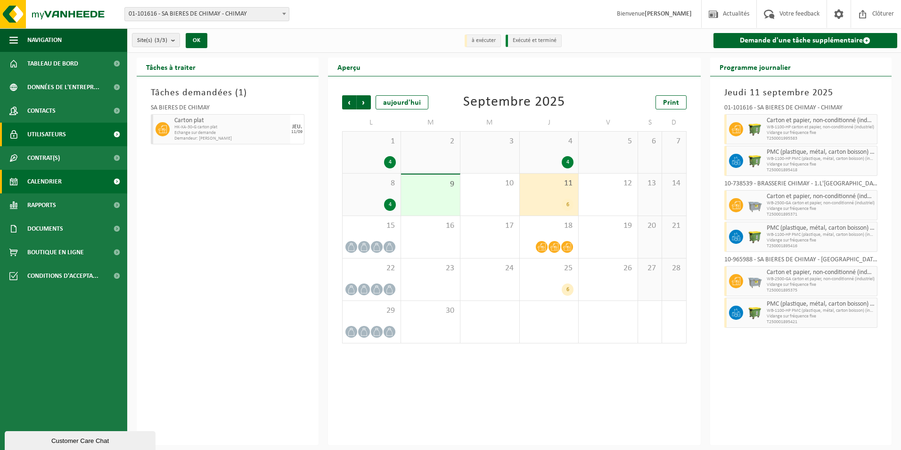
click at [71, 136] on link "Utilisateurs" at bounding box center [63, 135] width 127 height 24
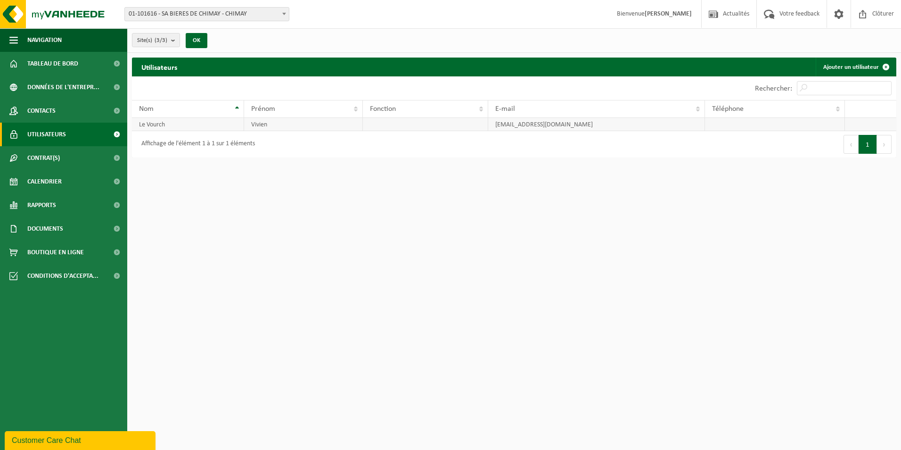
click at [184, 124] on td "Le Vourch" at bounding box center [188, 124] width 112 height 13
click at [187, 124] on td "Le Vourch" at bounding box center [188, 124] width 112 height 13
click at [91, 58] on link "Tableau de bord" at bounding box center [63, 64] width 127 height 24
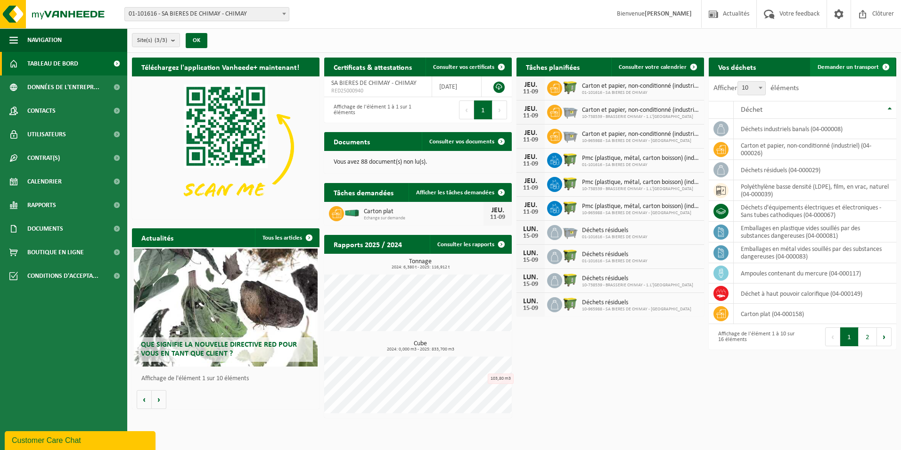
click at [884, 66] on span at bounding box center [886, 67] width 19 height 19
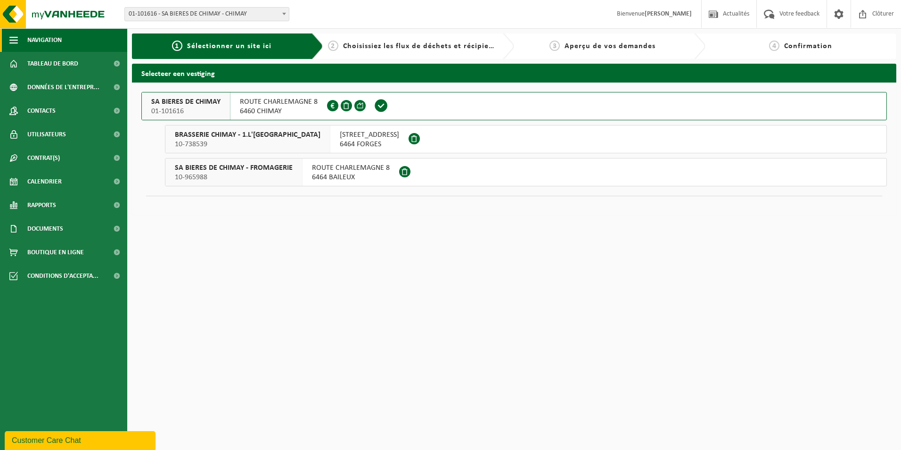
click at [79, 42] on button "Navigation" at bounding box center [63, 40] width 127 height 24
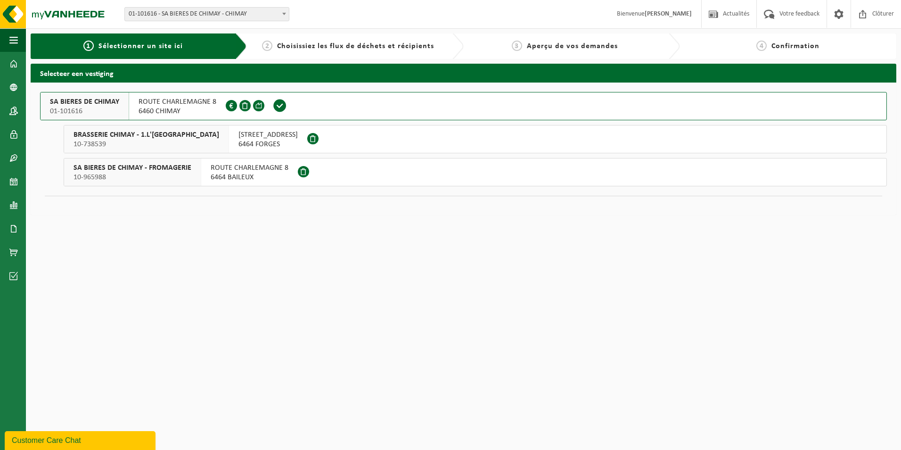
click at [264, 104] on div at bounding box center [246, 105] width 41 height 27
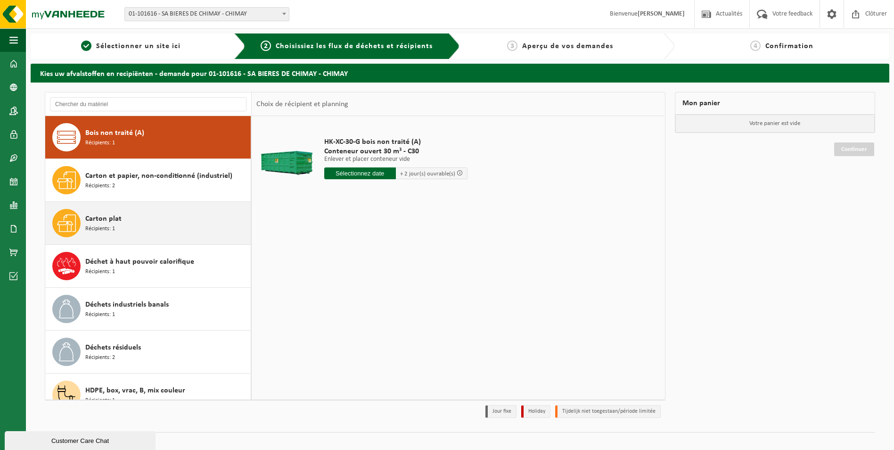
click at [63, 230] on icon at bounding box center [66, 223] width 19 height 19
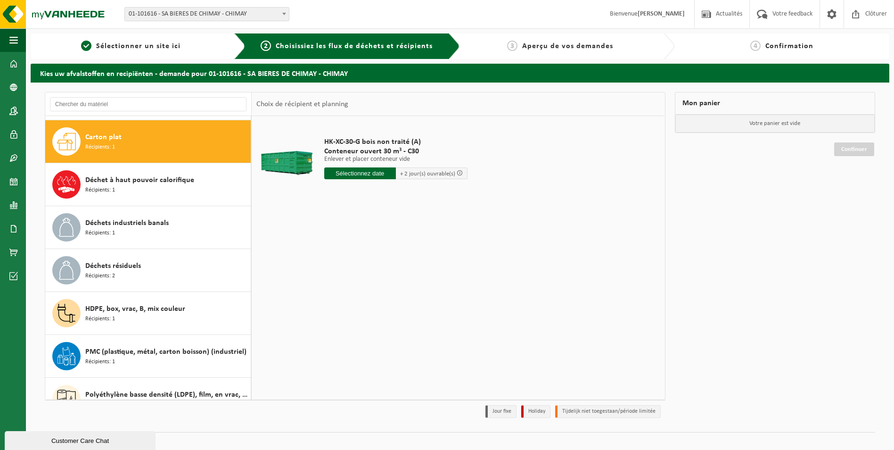
scroll to position [86, 0]
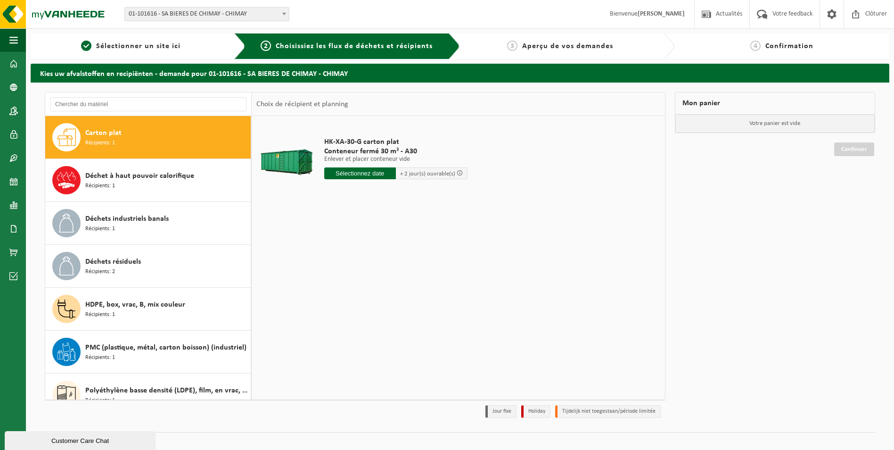
click at [292, 156] on div at bounding box center [287, 161] width 56 height 38
drag, startPoint x: 323, startPoint y: 140, endPoint x: 430, endPoint y: 140, distance: 107.5
click at [430, 140] on div "HK-XA-30-G carton plat Conteneur fermé 30 m³ - A30 Enlever et placer conteneur …" at bounding box center [396, 161] width 153 height 66
copy span "HK-XA-30-G carton plat"
